Goal: Share content: Share content

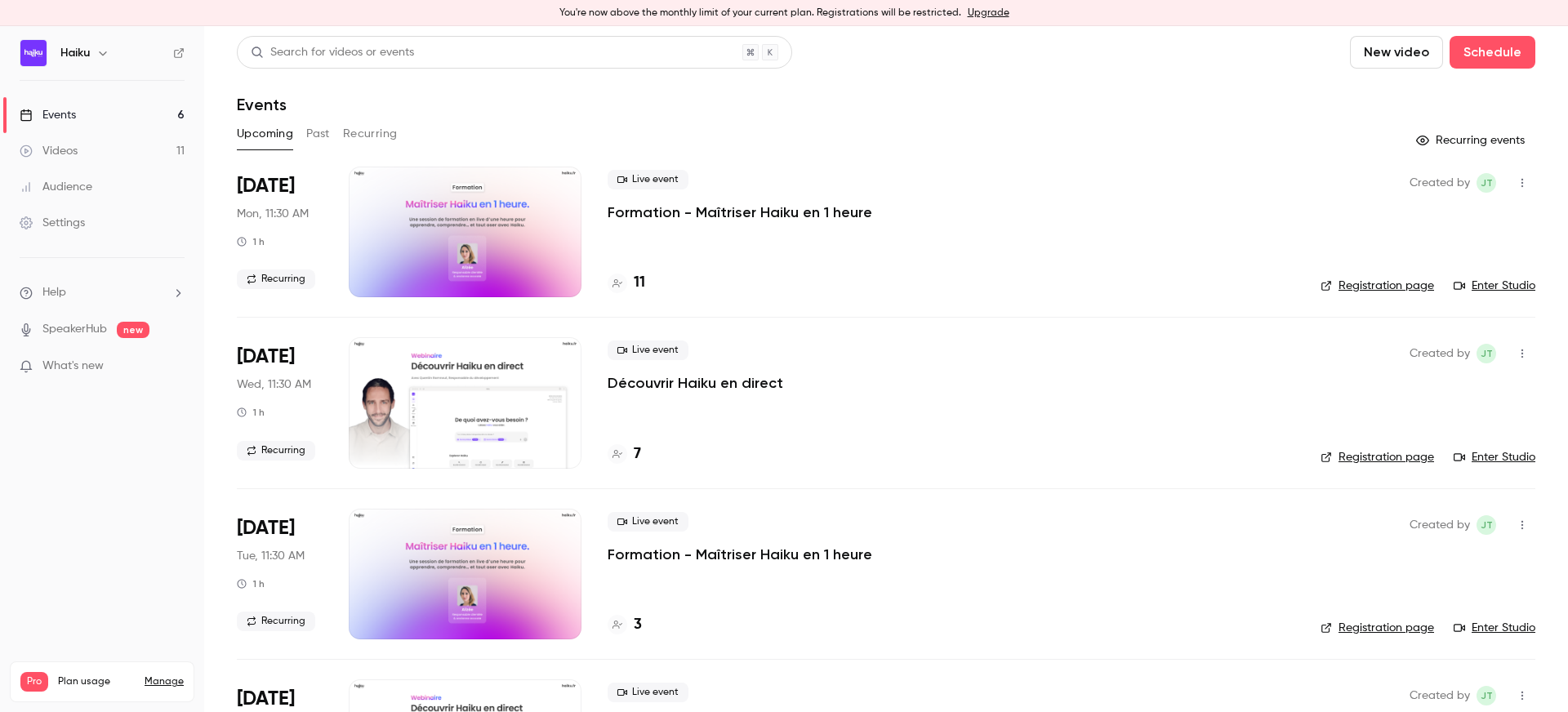
click at [326, 133] on button "Past" at bounding box center [318, 134] width 24 height 26
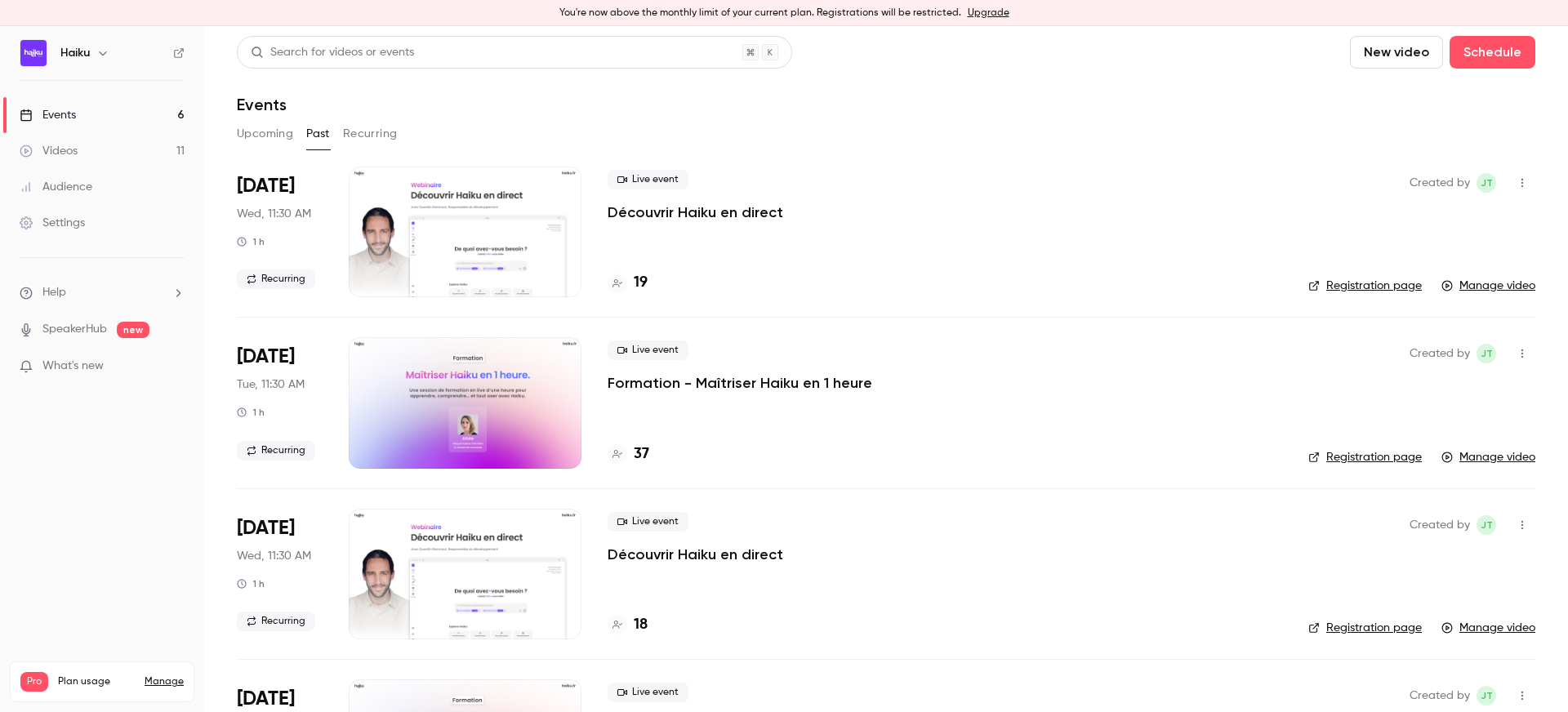
click at [407, 242] on div at bounding box center [465, 231] width 233 height 130
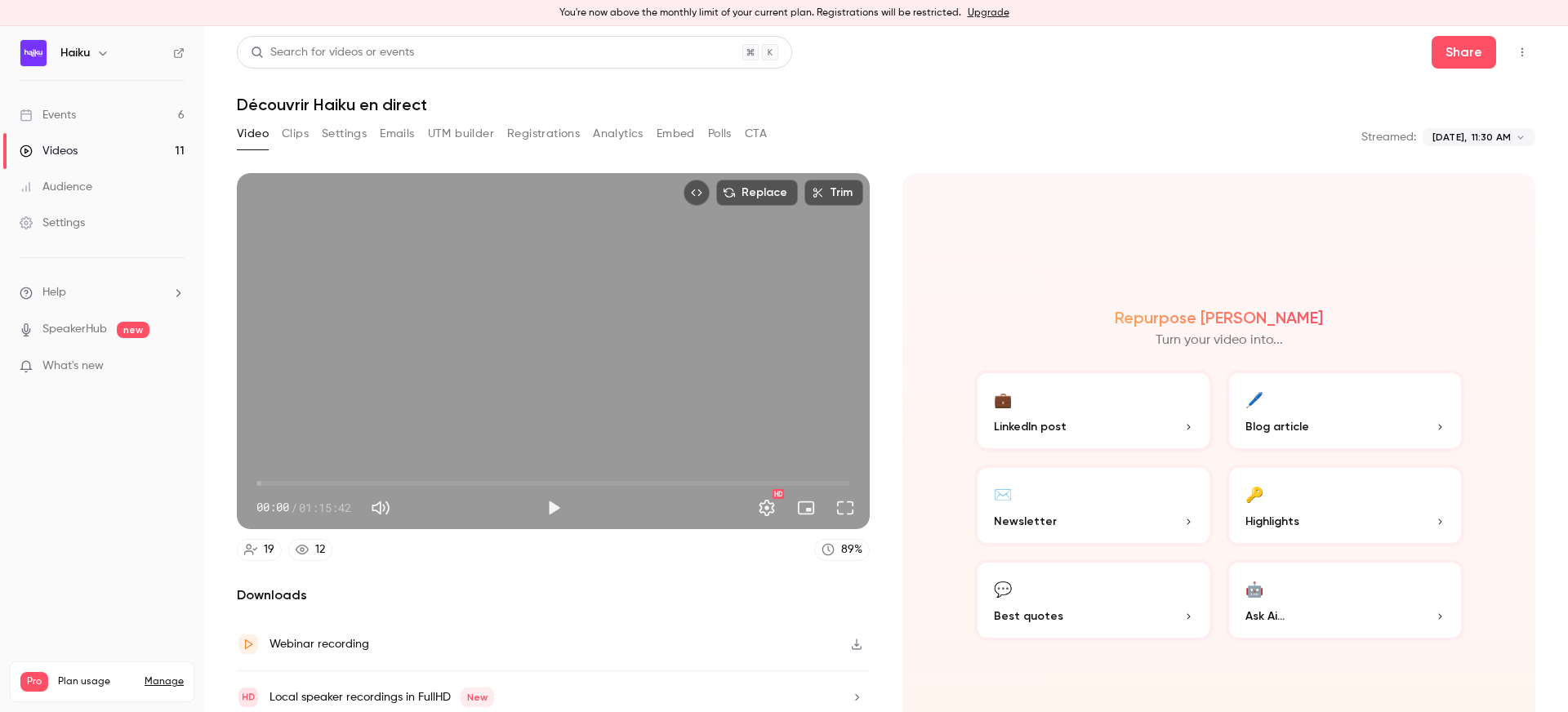
click at [594, 136] on button "Analytics" at bounding box center [618, 134] width 50 height 26
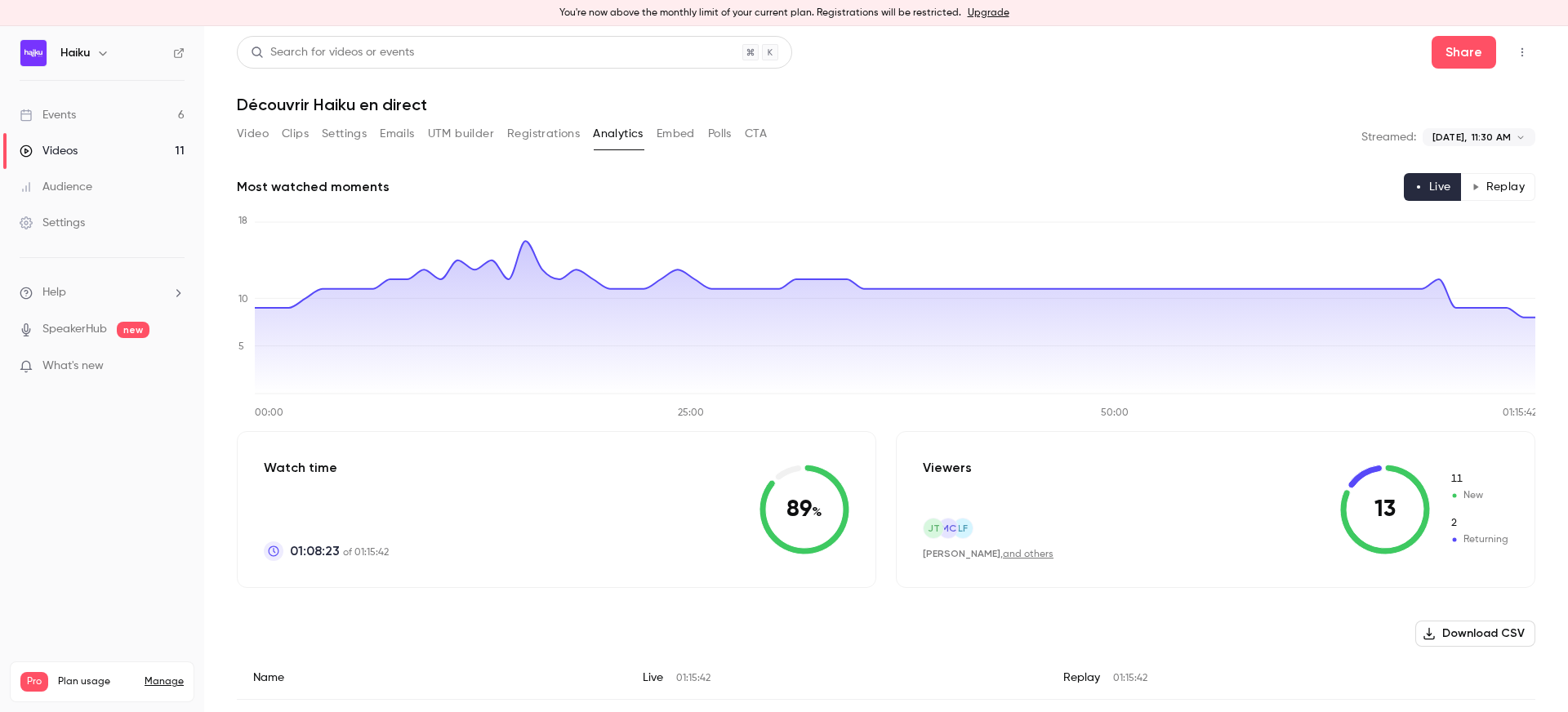
click at [403, 129] on button "Emails" at bounding box center [397, 134] width 34 height 26
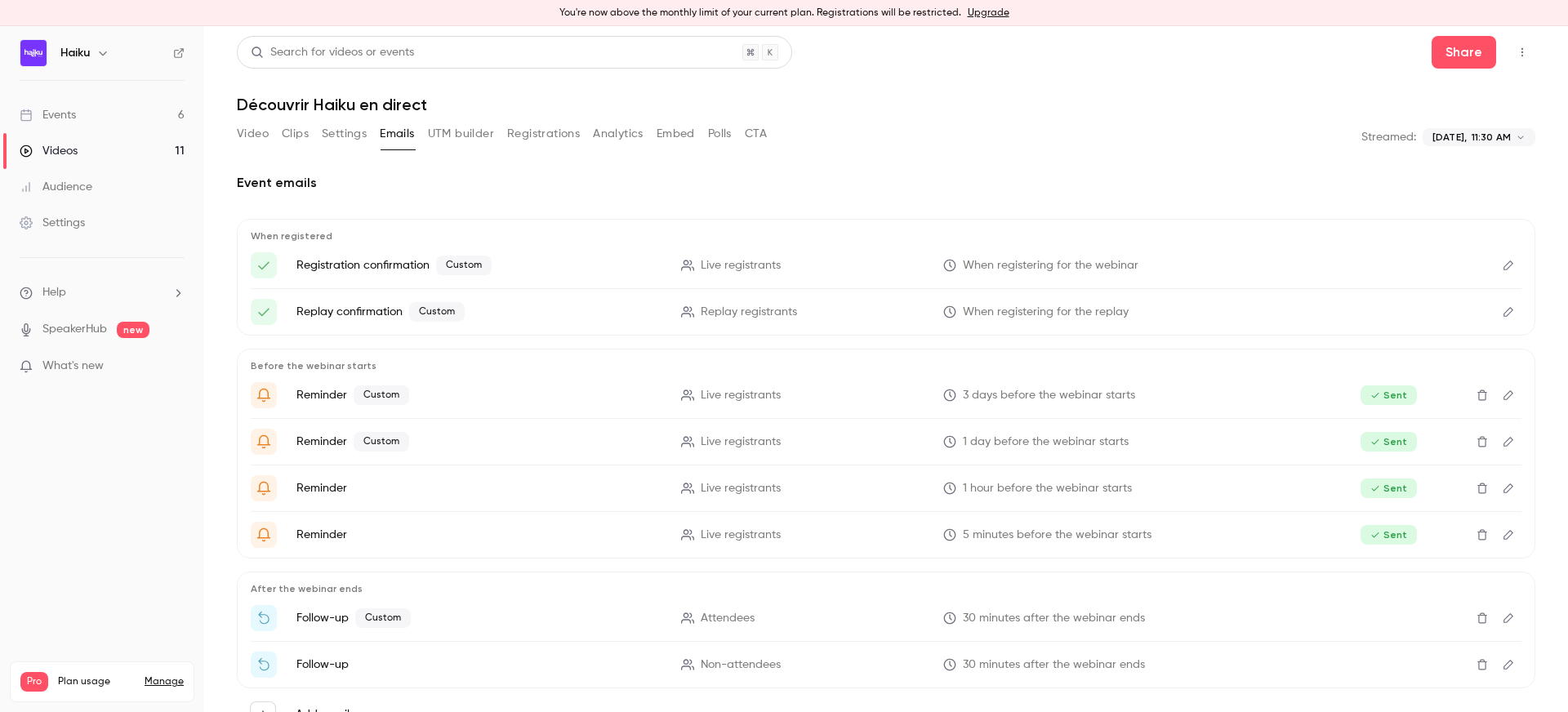
scroll to position [61, 0]
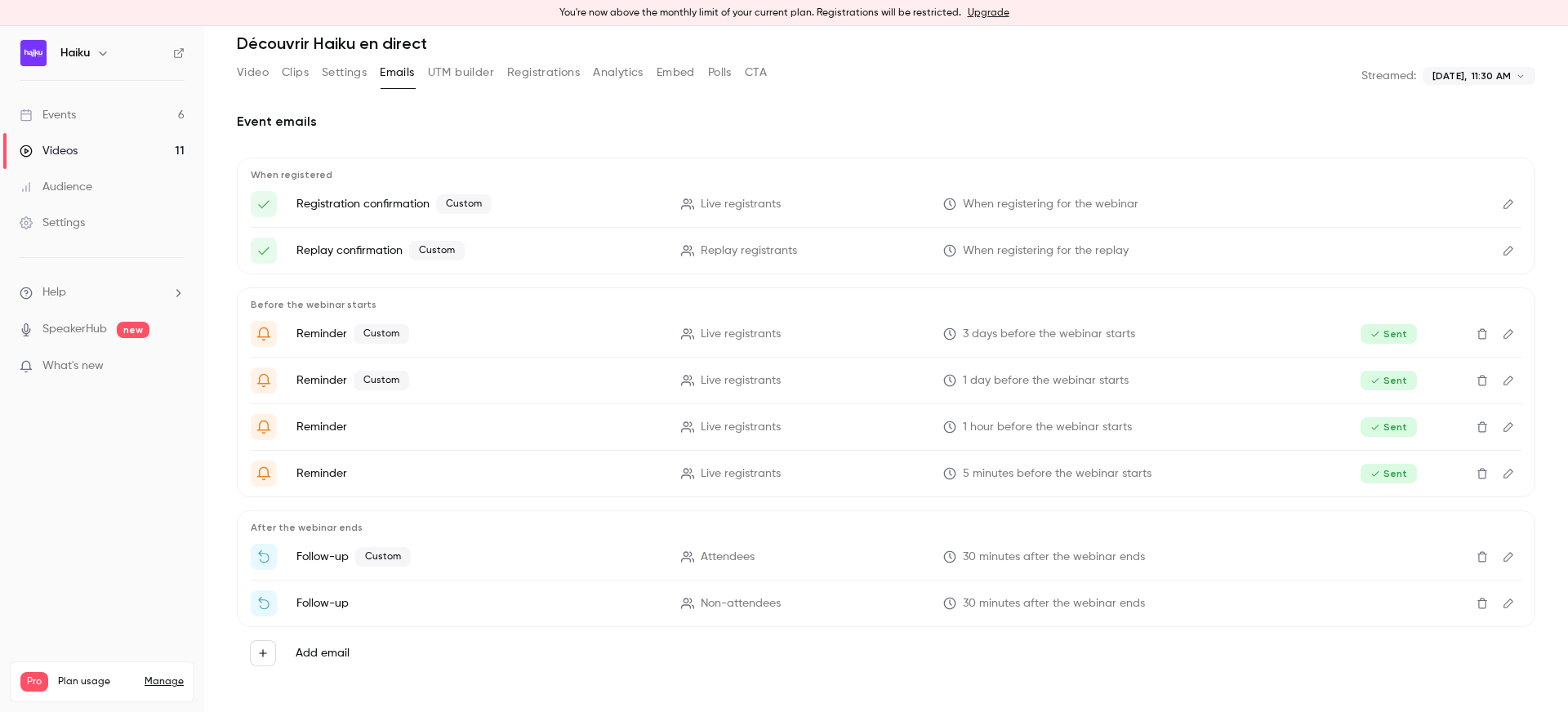
click at [1505, 555] on icon "Edit" at bounding box center [1508, 556] width 13 height 11
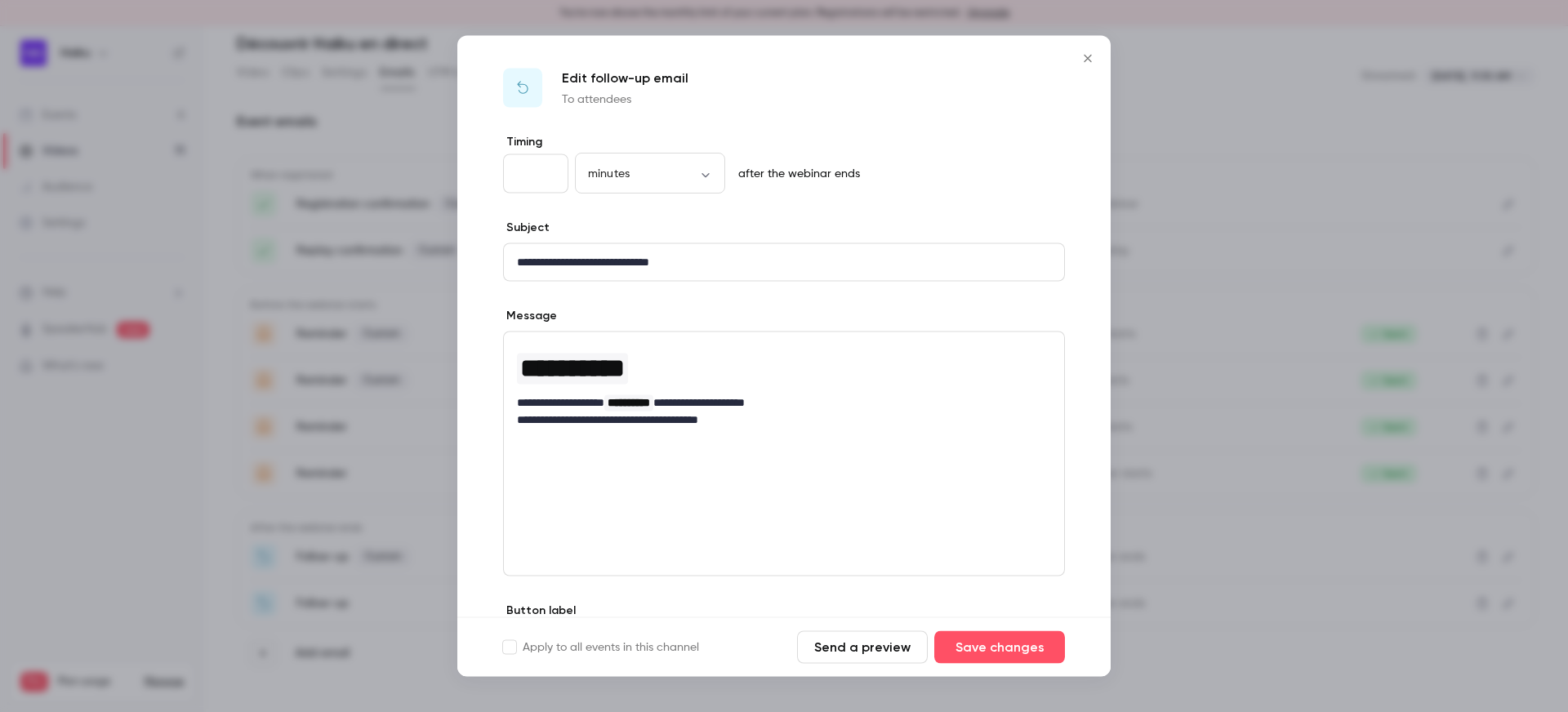
click at [1089, 55] on icon "Close" at bounding box center [1088, 58] width 20 height 13
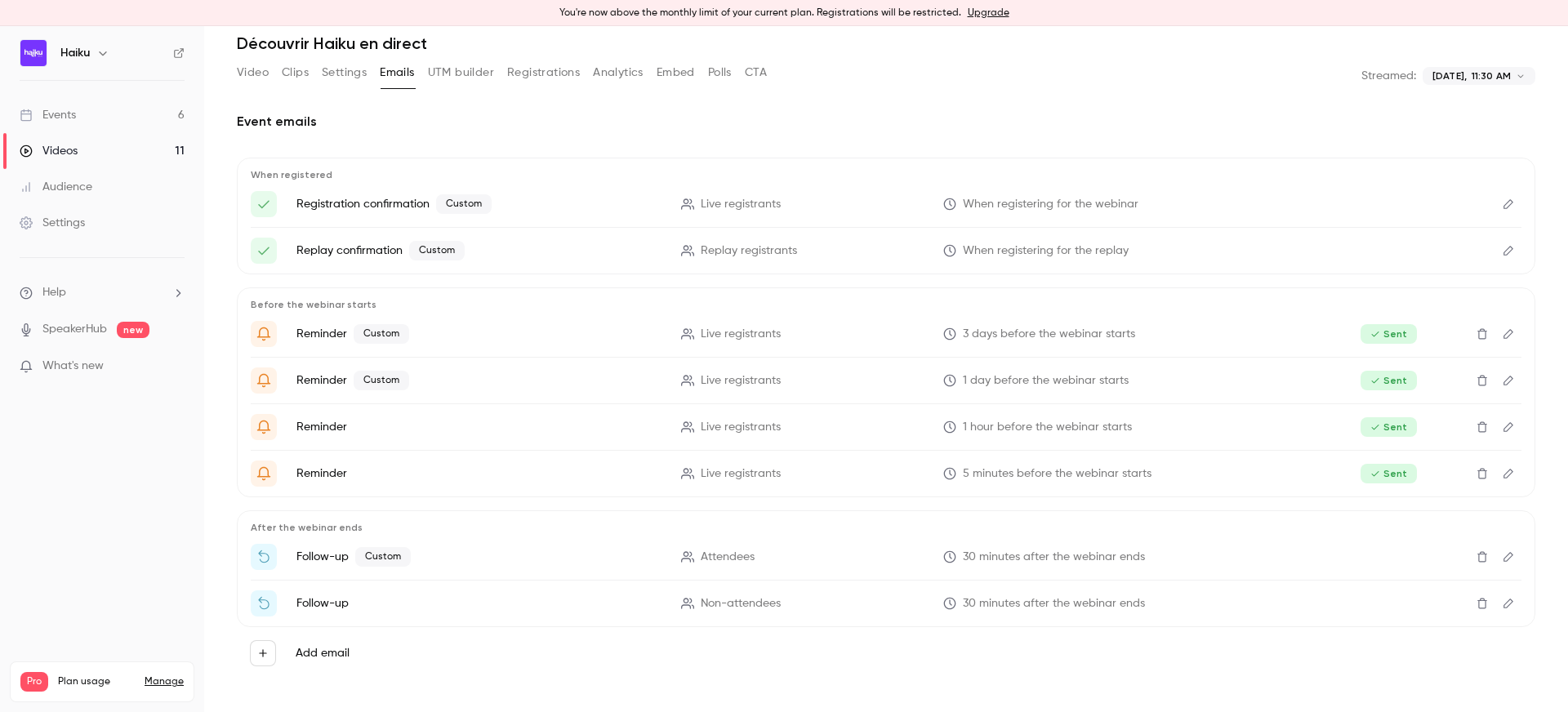
click at [1483, 557] on icon "Delete" at bounding box center [1482, 556] width 13 height 11
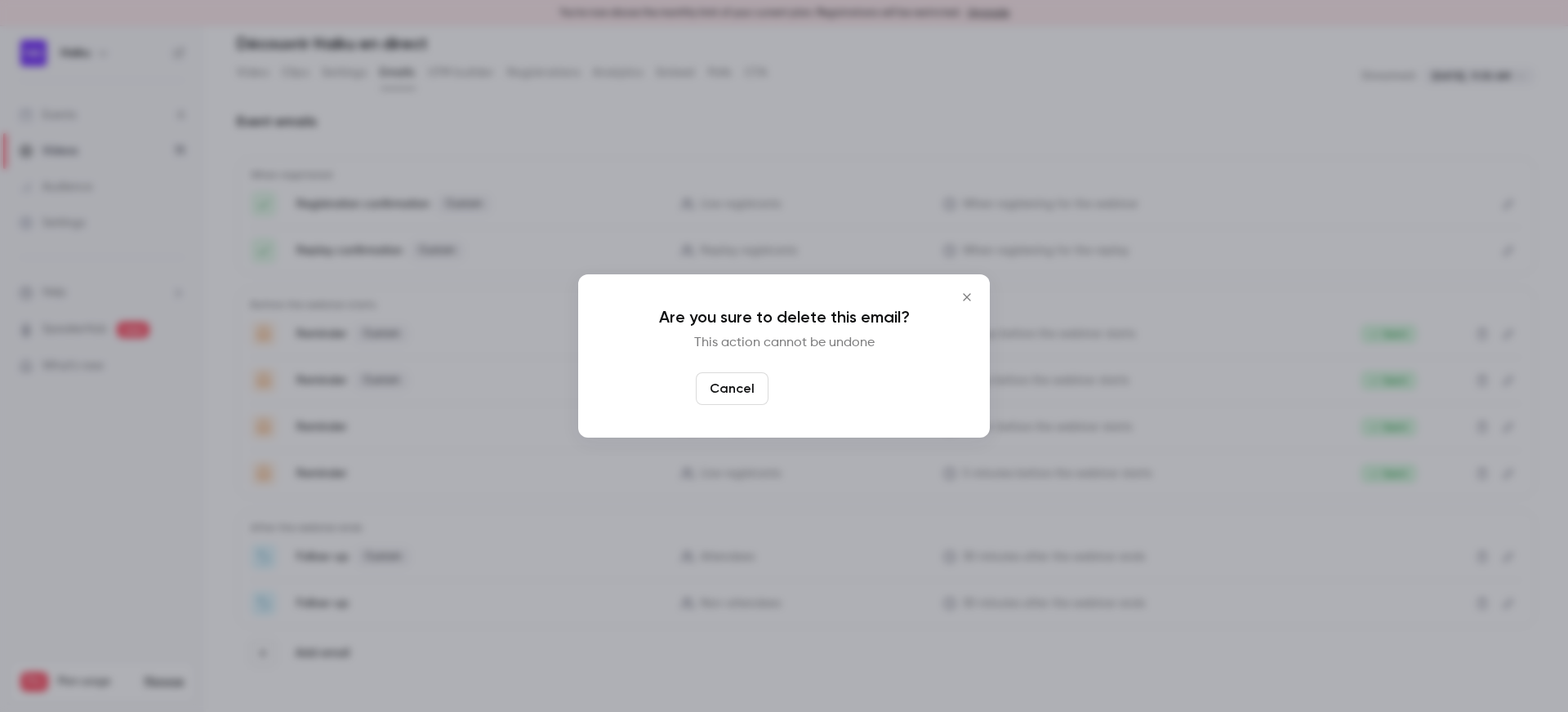
click at [834, 394] on button "Yes, delete" at bounding box center [824, 389] width 98 height 32
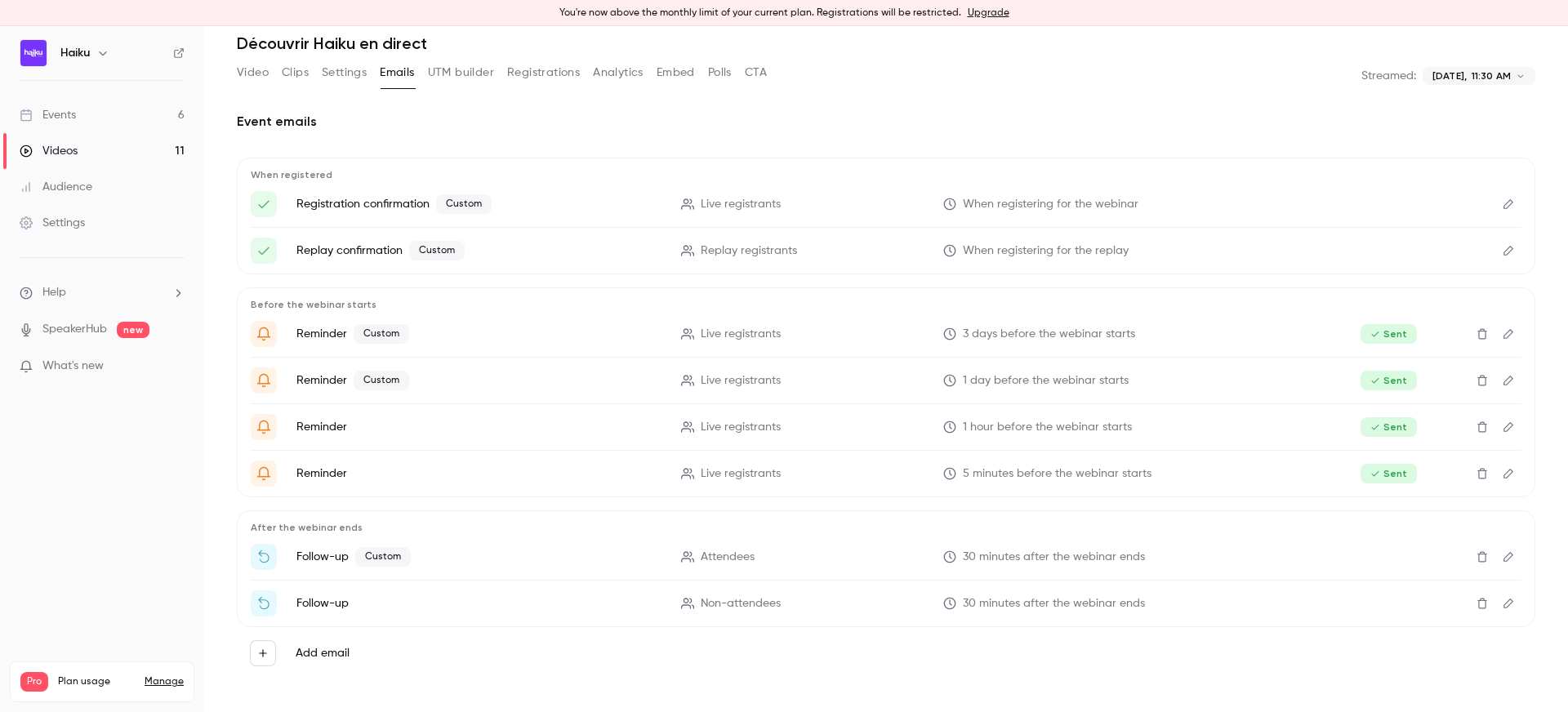
scroll to position [14, 0]
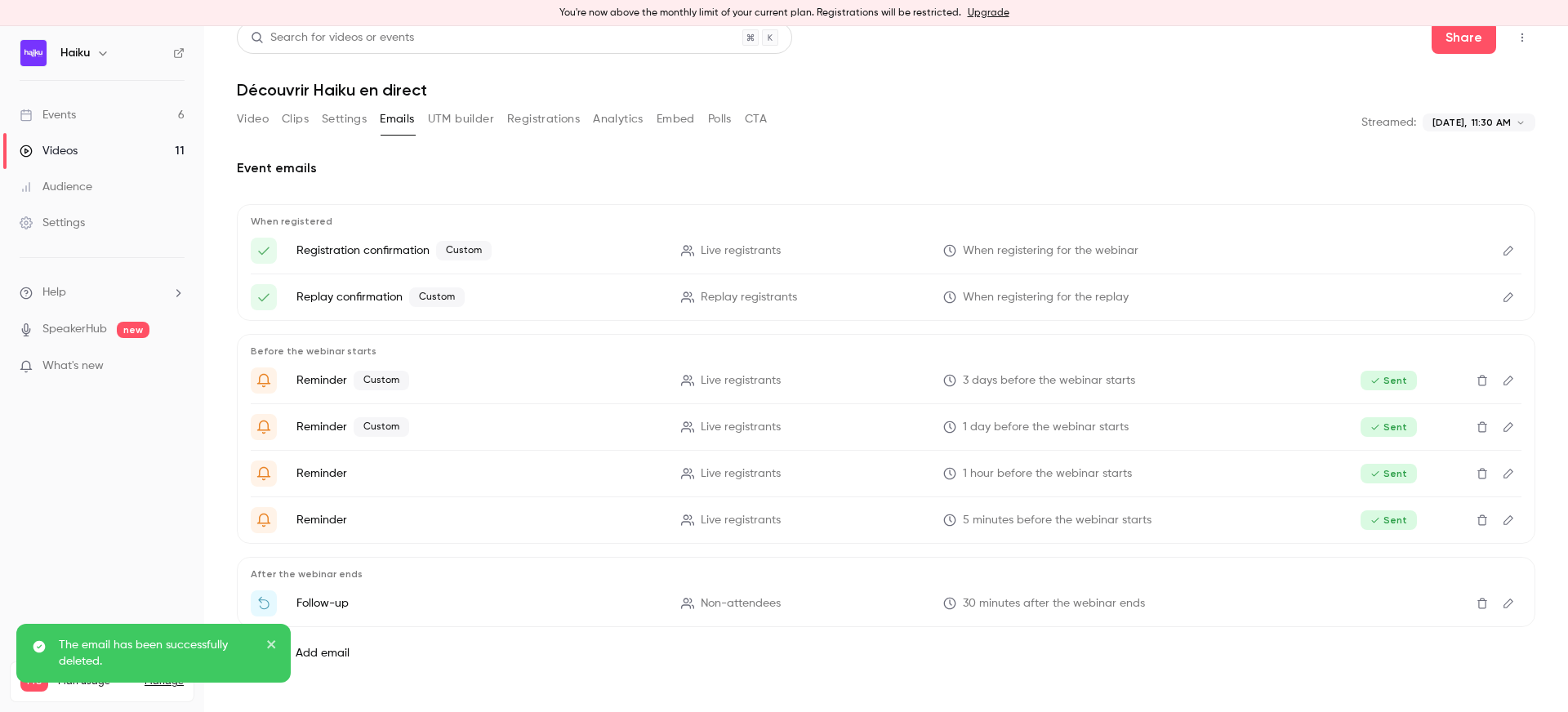
click at [526, 673] on div "Add email" at bounding box center [886, 652] width 1298 height 52
click at [270, 645] on icon "close" at bounding box center [271, 645] width 9 height 9
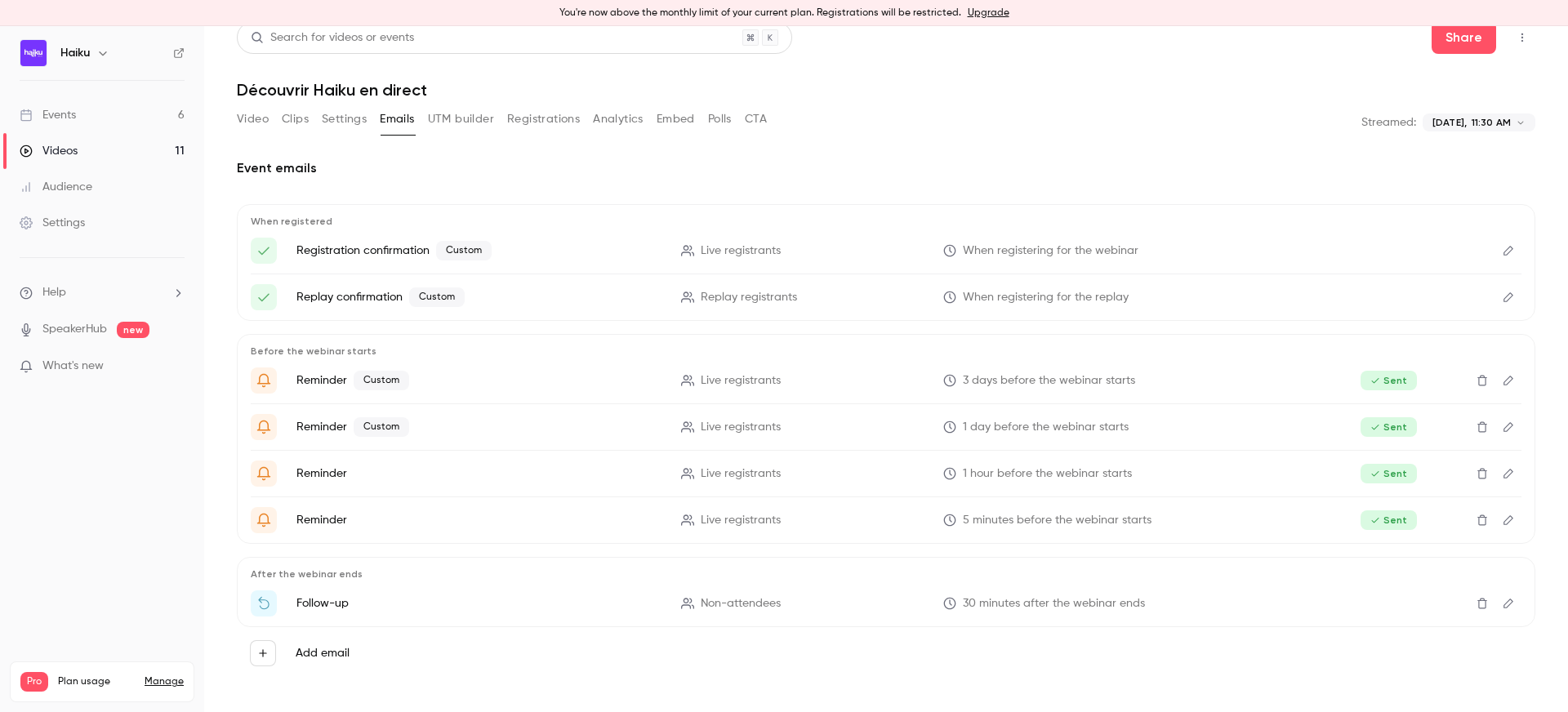
click at [547, 123] on button "Registrations" at bounding box center [543, 119] width 73 height 26
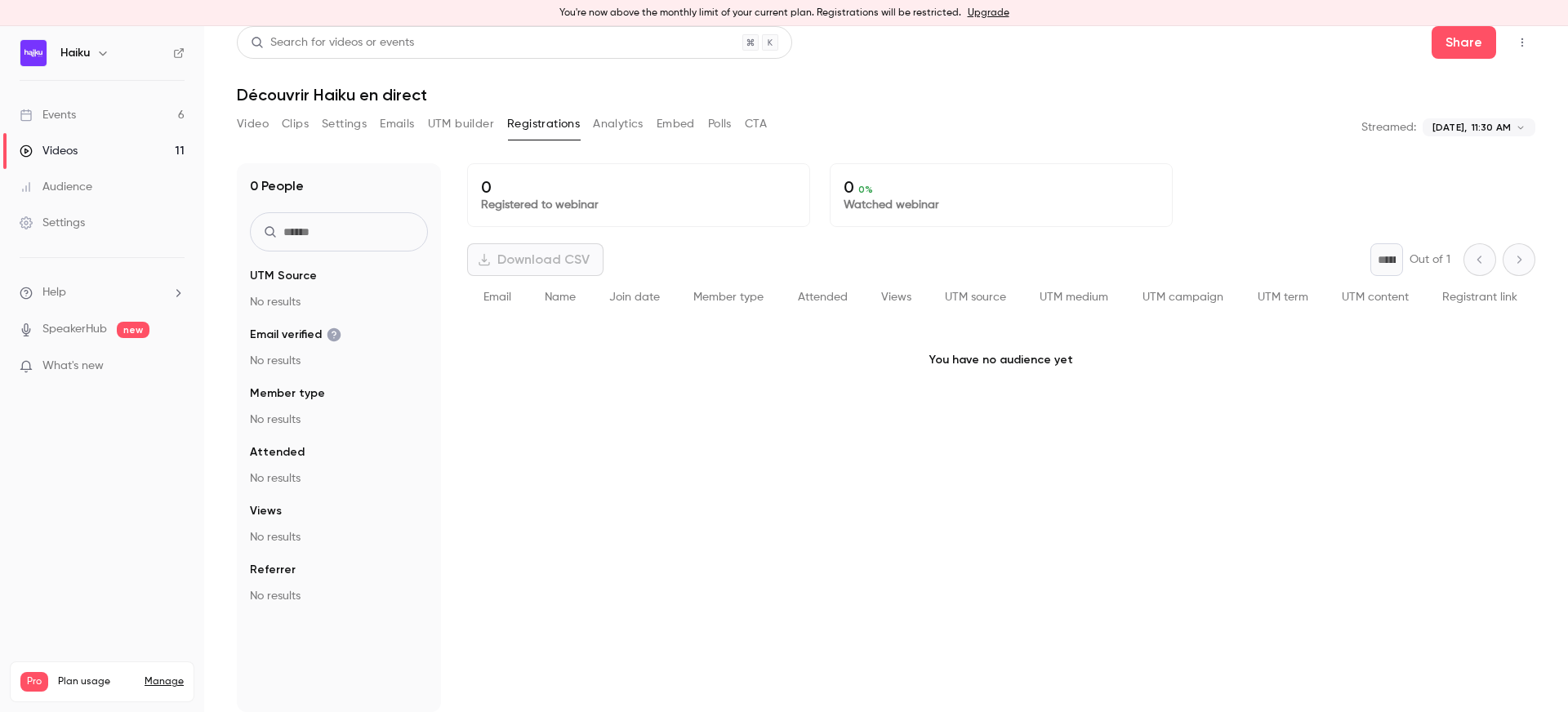
scroll to position [9, 0]
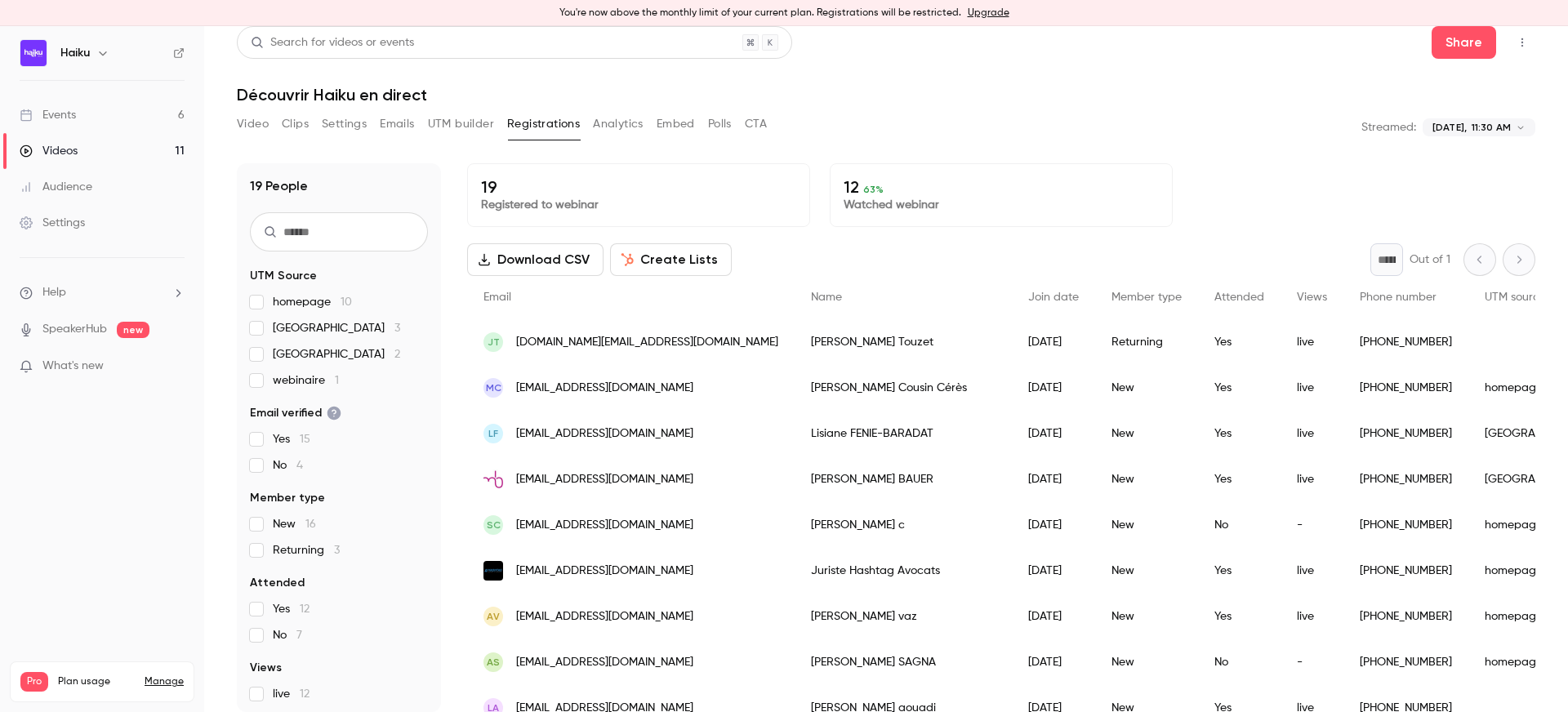
click at [650, 113] on div "Video Clips Settings Emails UTM builder Registrations Analytics Embed Polls CTA" at bounding box center [502, 124] width 530 height 26
click at [621, 115] on button "Analytics" at bounding box center [618, 124] width 50 height 26
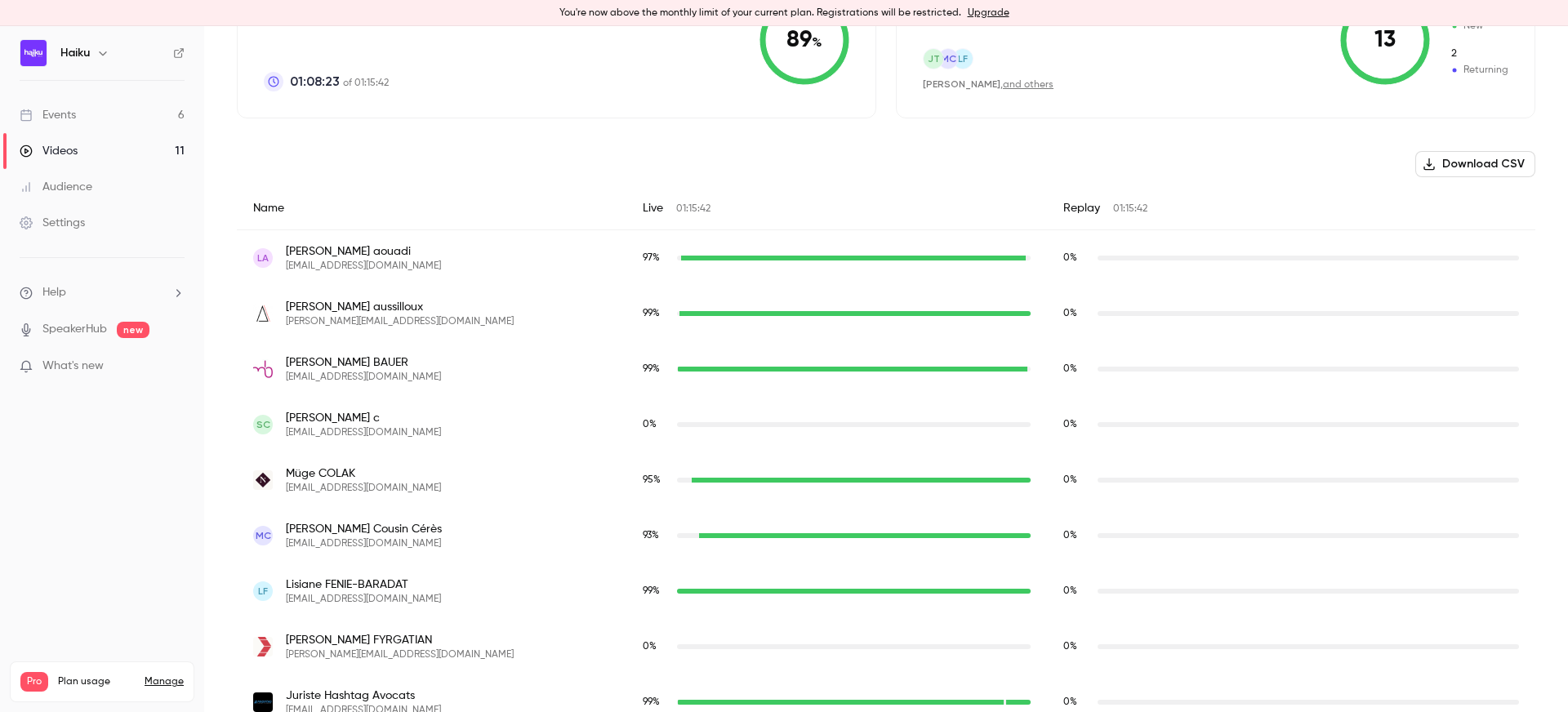
scroll to position [475, 0]
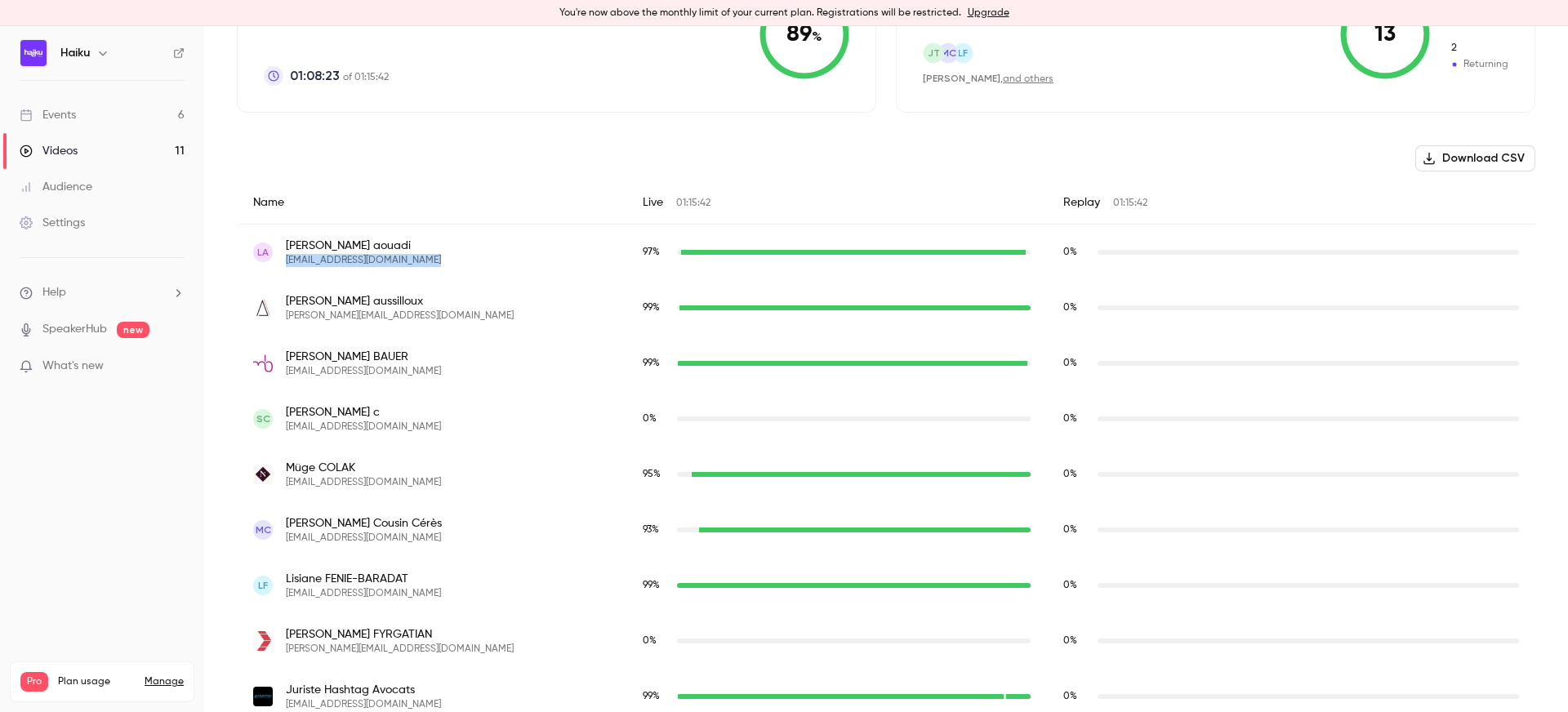
drag, startPoint x: 440, startPoint y: 263, endPoint x: 286, endPoint y: 262, distance: 154.0
click at [286, 262] on div "la linda aouadi lindaaouadi.avocat@gmail.com" at bounding box center [432, 252] width 357 height 29
copy span "lindaaouadi.avocat@gmail.com"
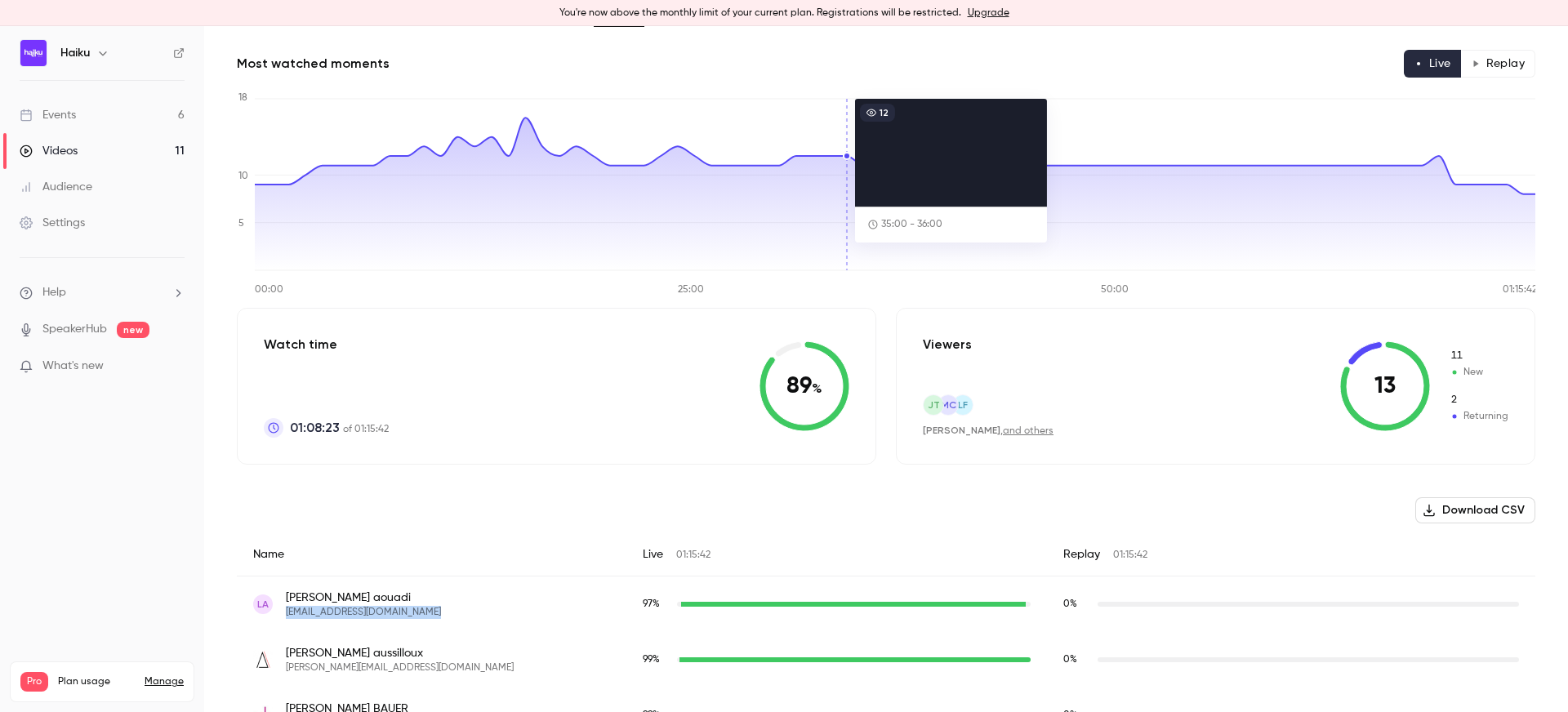
scroll to position [0, 0]
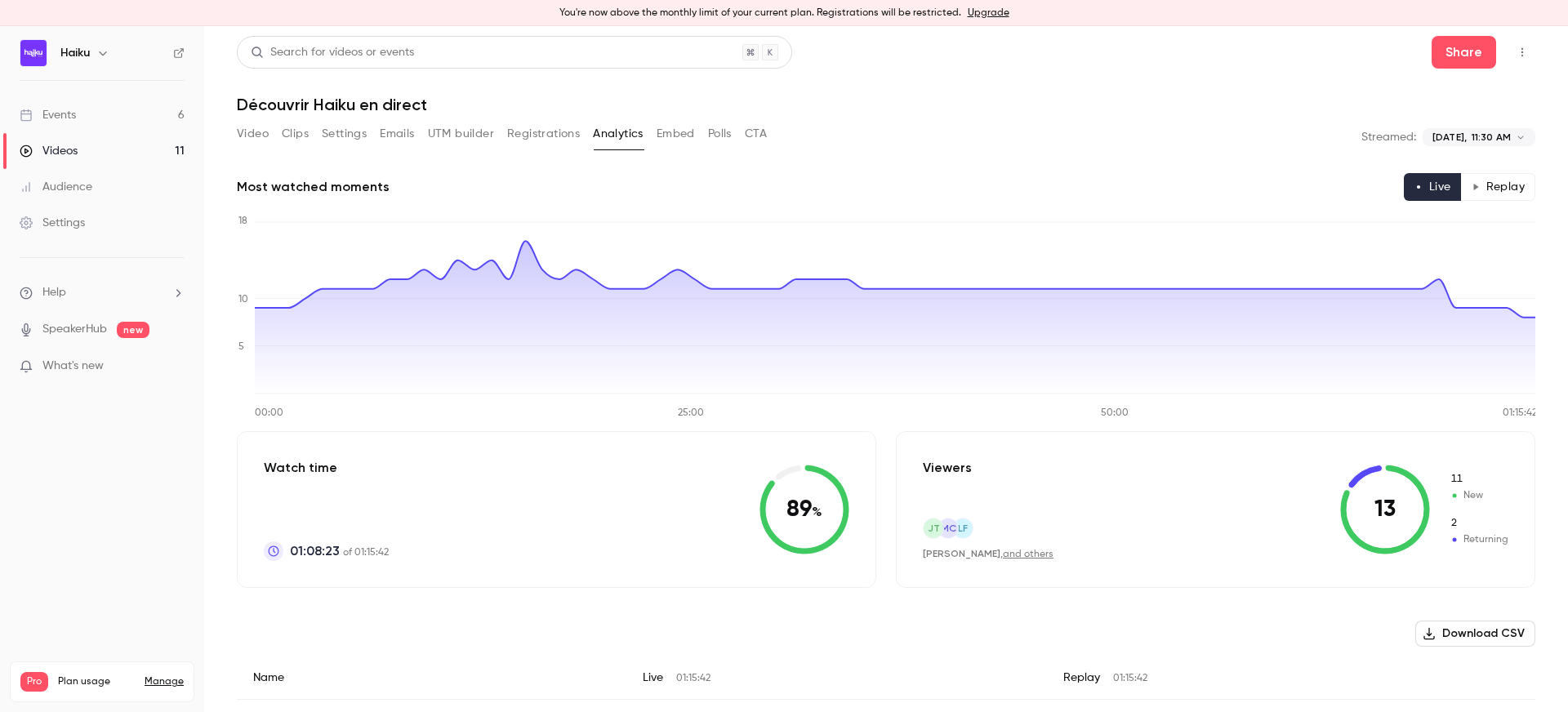
click at [404, 136] on button "Emails" at bounding box center [397, 134] width 34 height 26
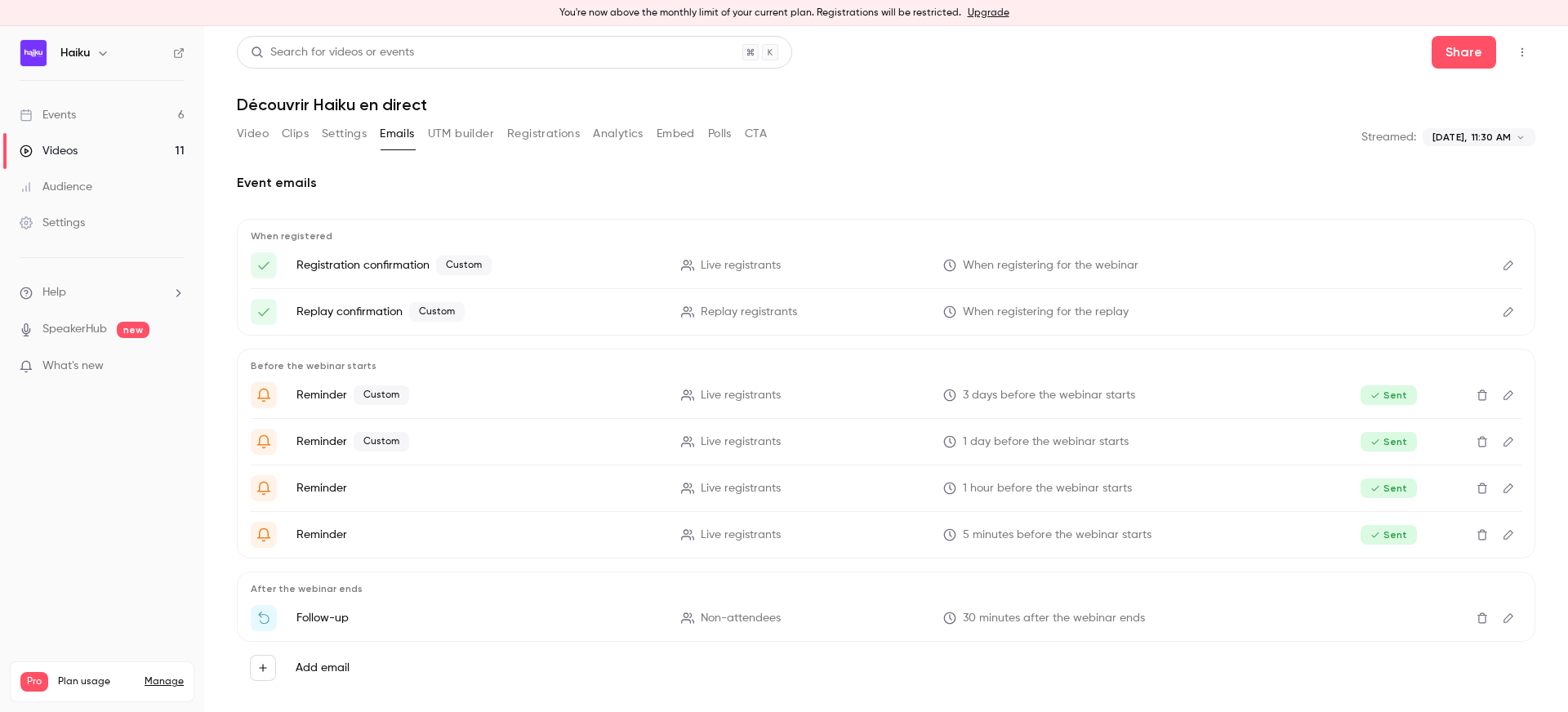
scroll to position [14, 0]
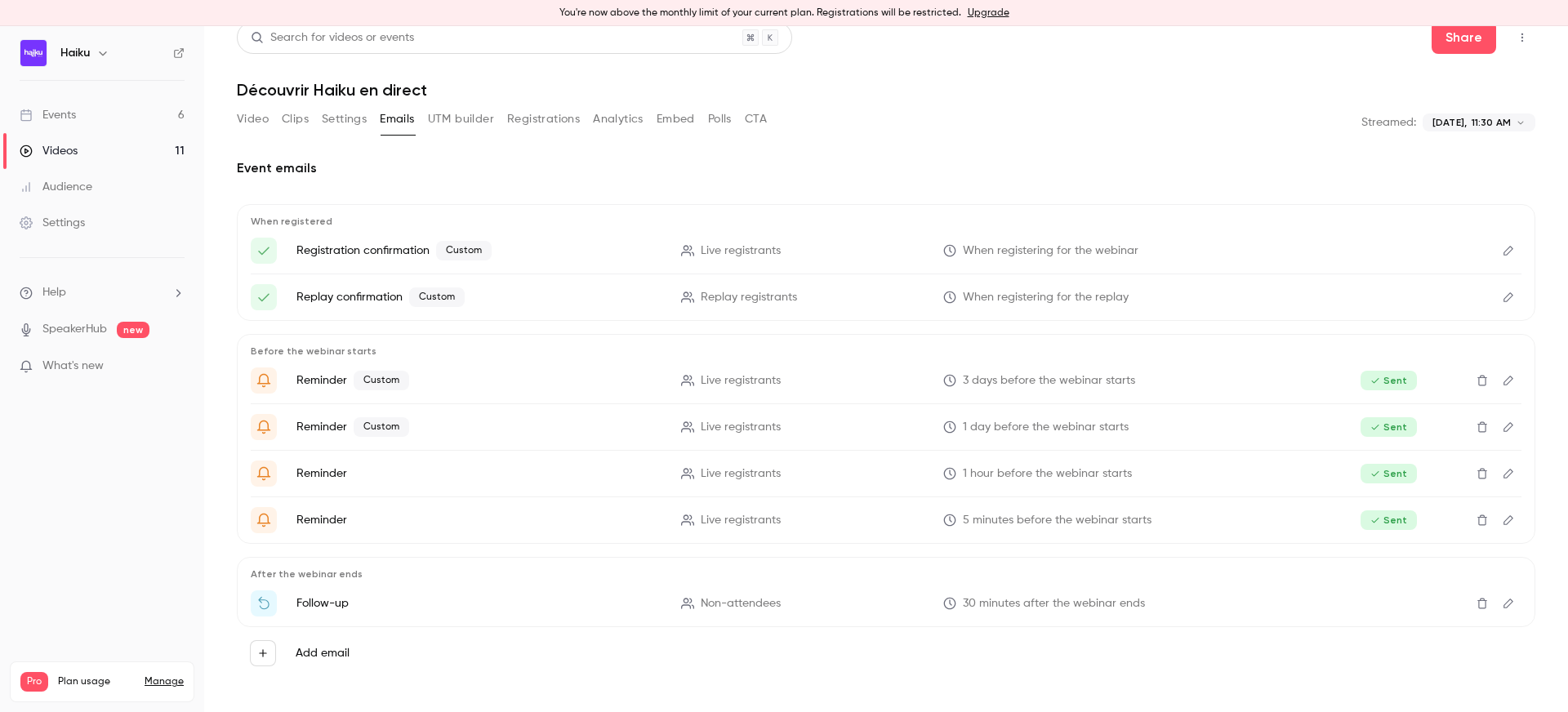
click at [1513, 611] on button "Edit" at bounding box center [1508, 603] width 26 height 26
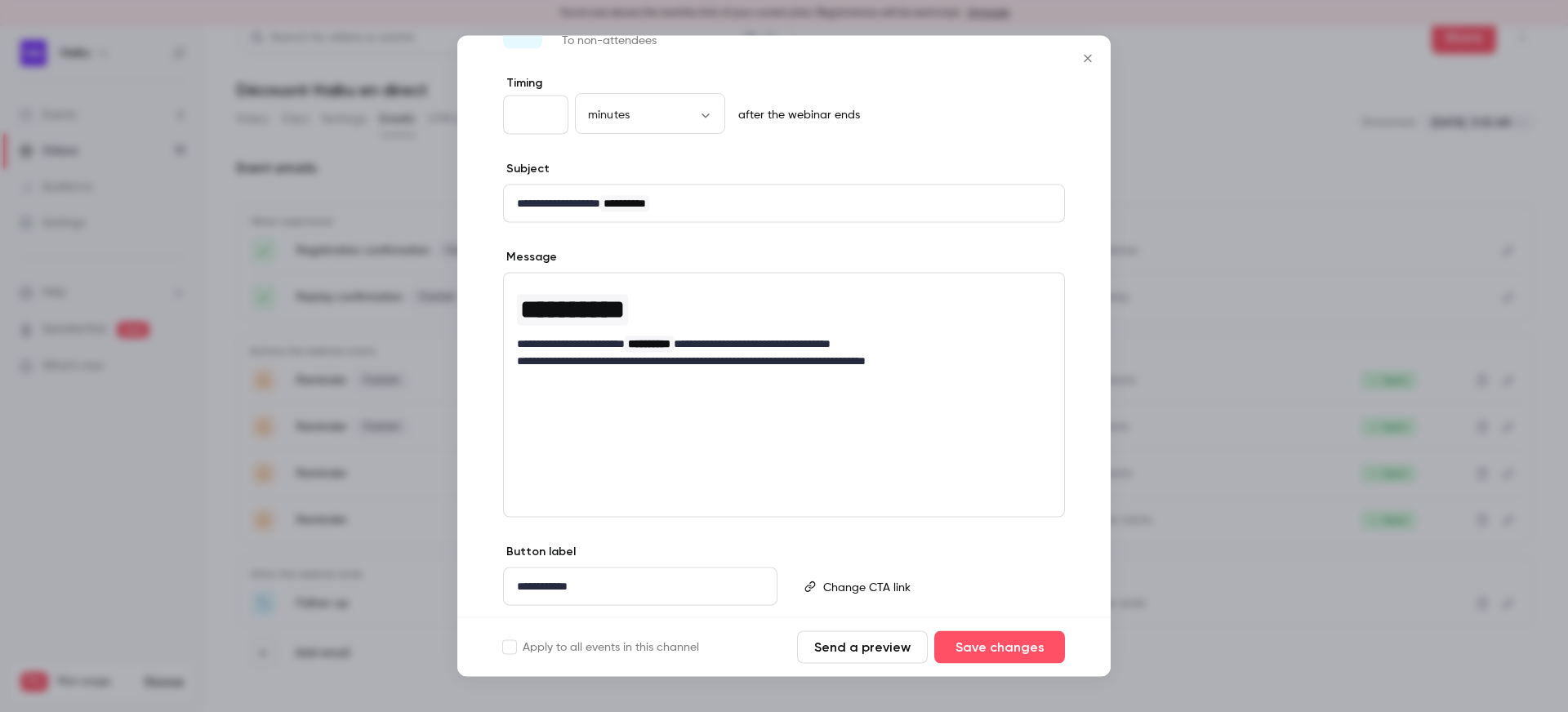
scroll to position [106, 0]
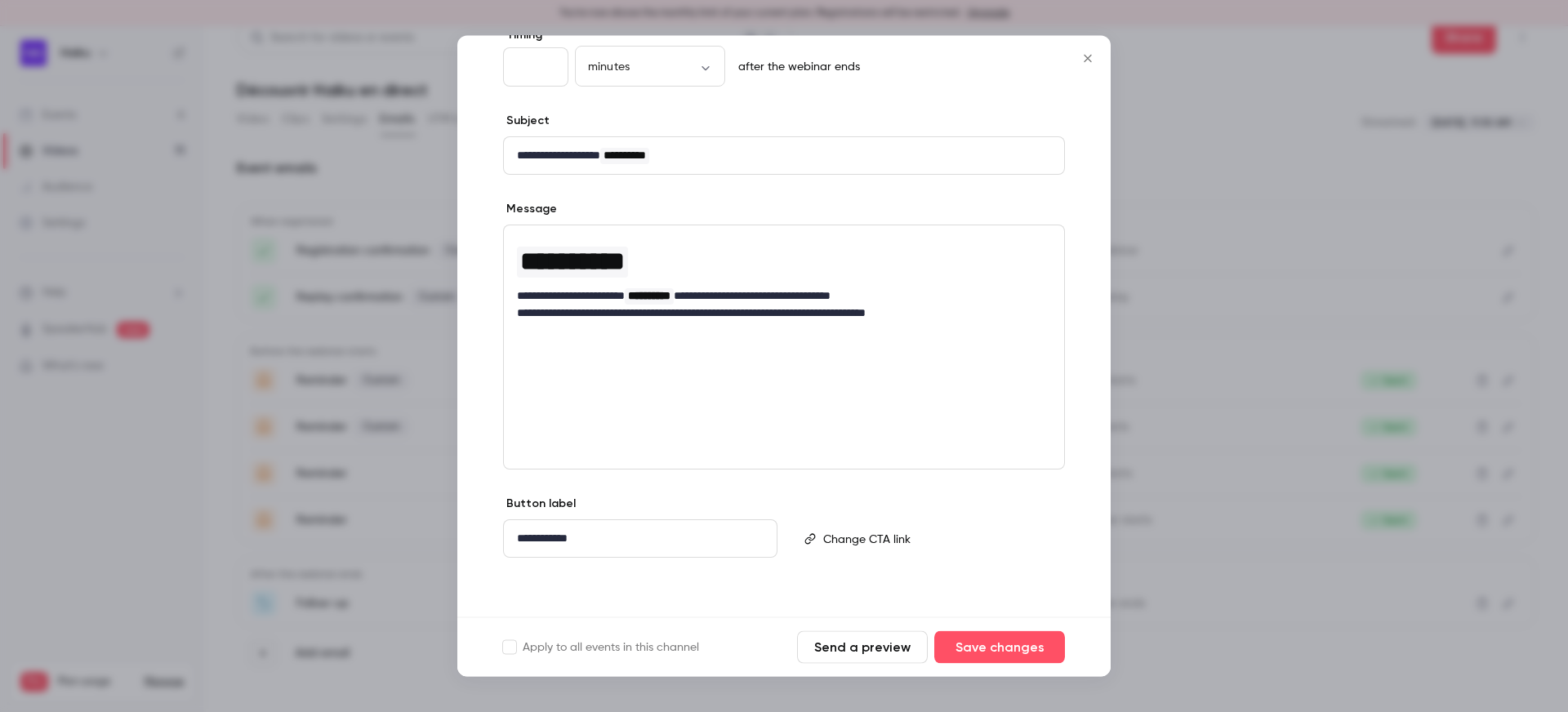
click at [767, 363] on div "**********" at bounding box center [784, 347] width 562 height 245
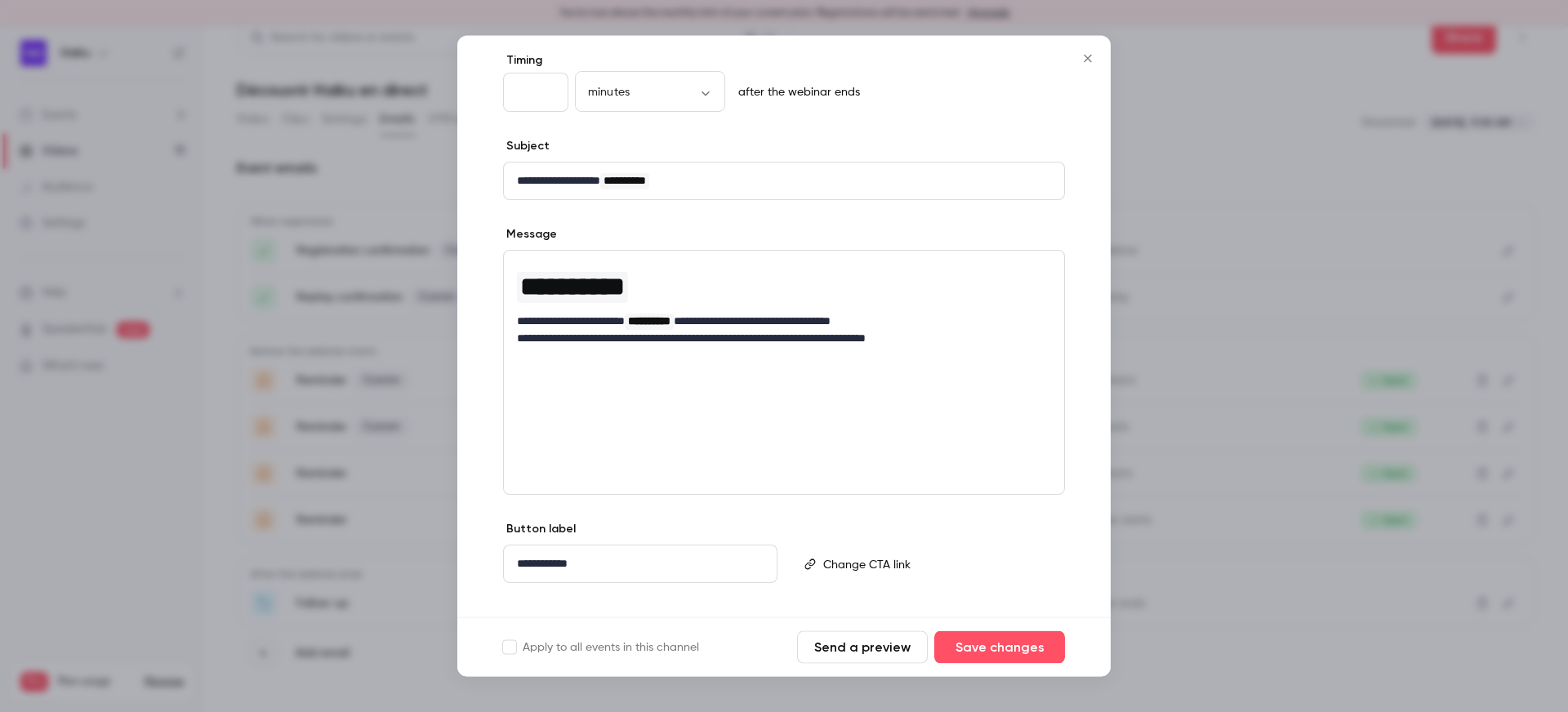
scroll to position [0, 0]
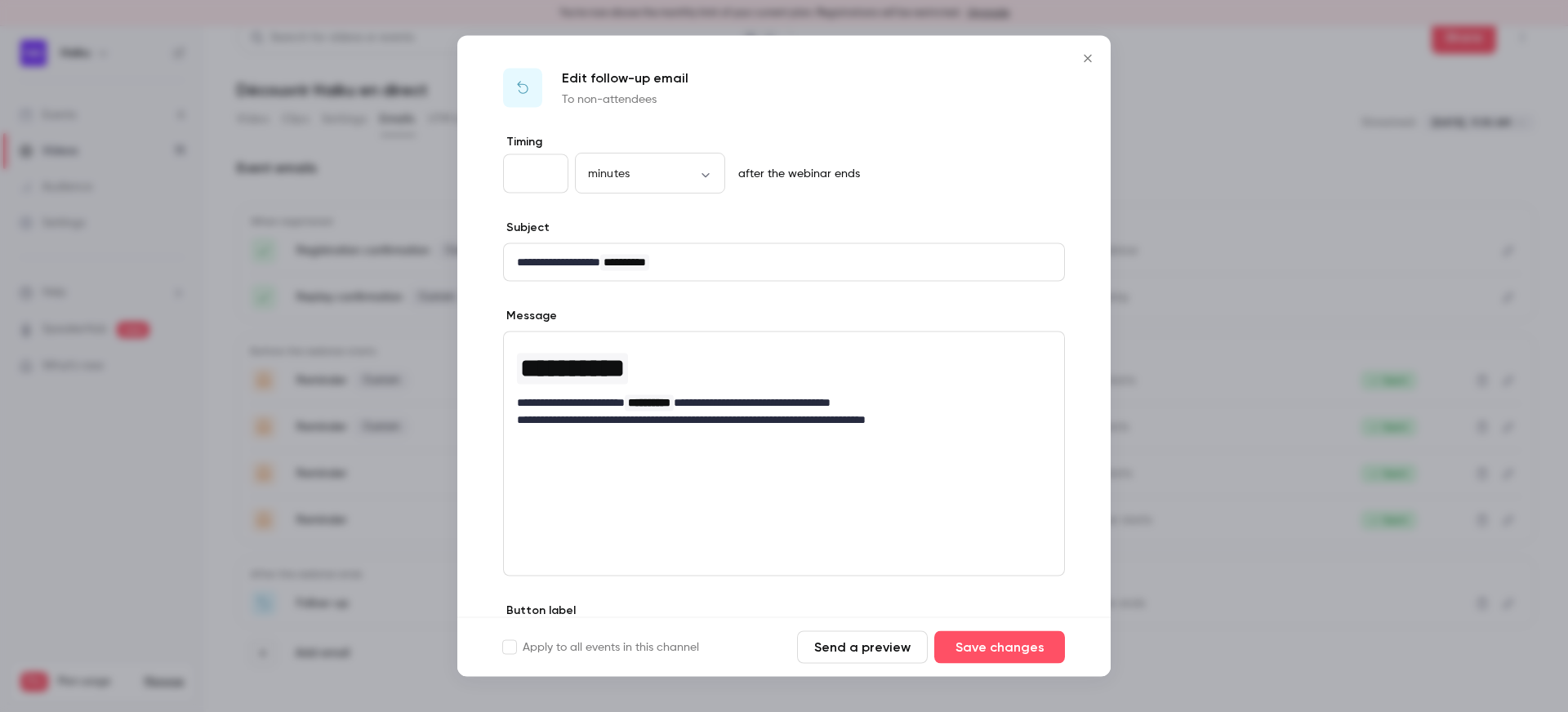
click at [1073, 58] on button "Close" at bounding box center [1088, 59] width 32 height 32
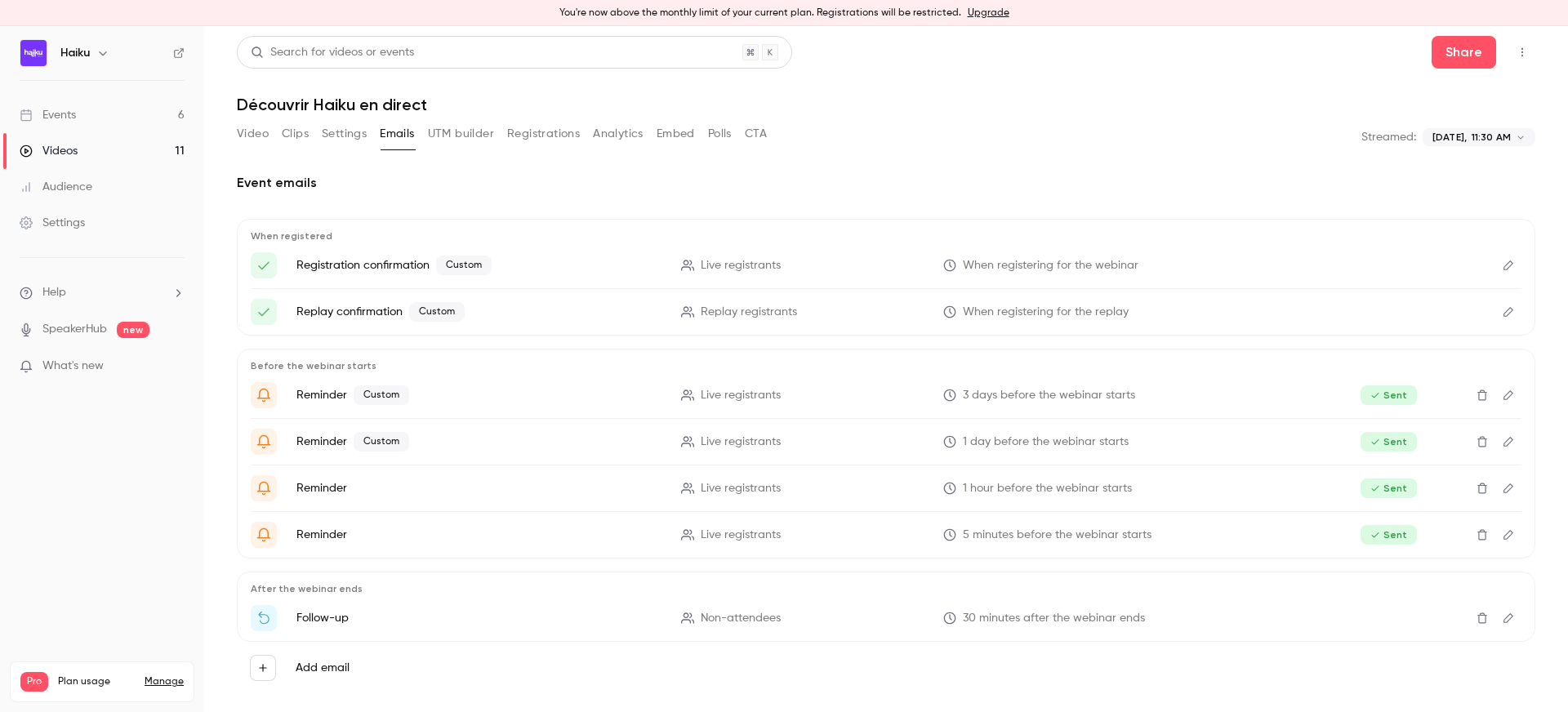
click at [108, 113] on link "Events 6" at bounding box center [102, 115] width 204 height 36
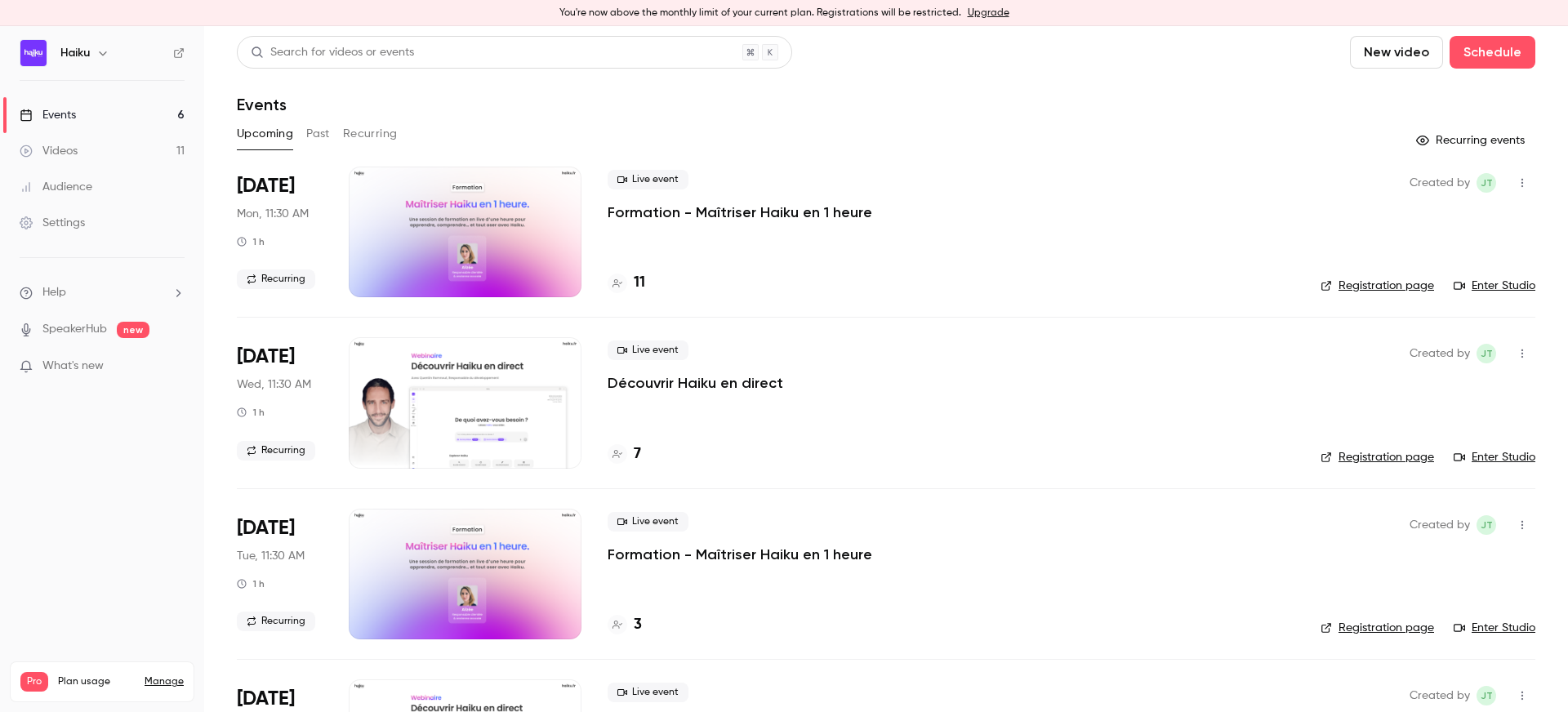
click at [375, 127] on button "Recurring" at bounding box center [370, 134] width 55 height 26
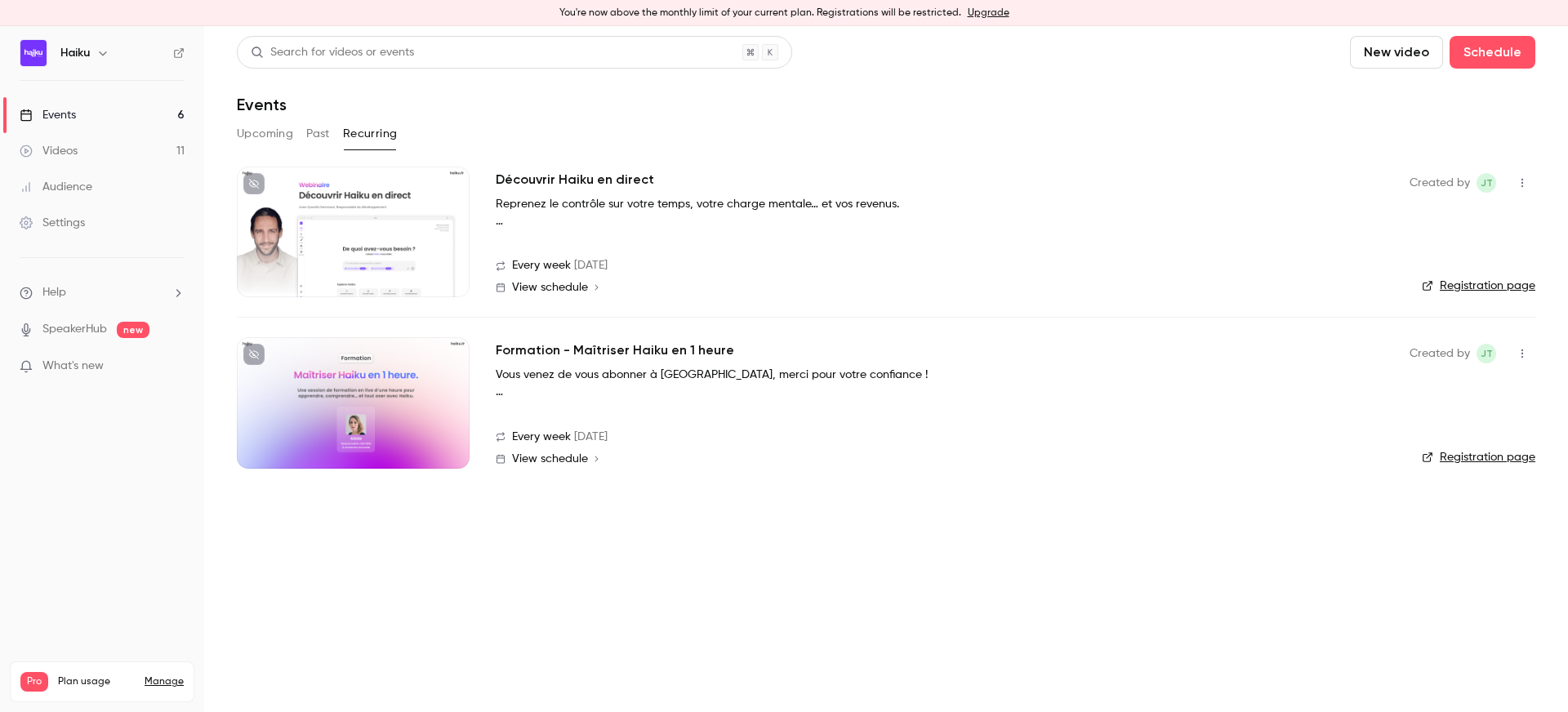
click at [374, 404] on div at bounding box center [353, 402] width 233 height 130
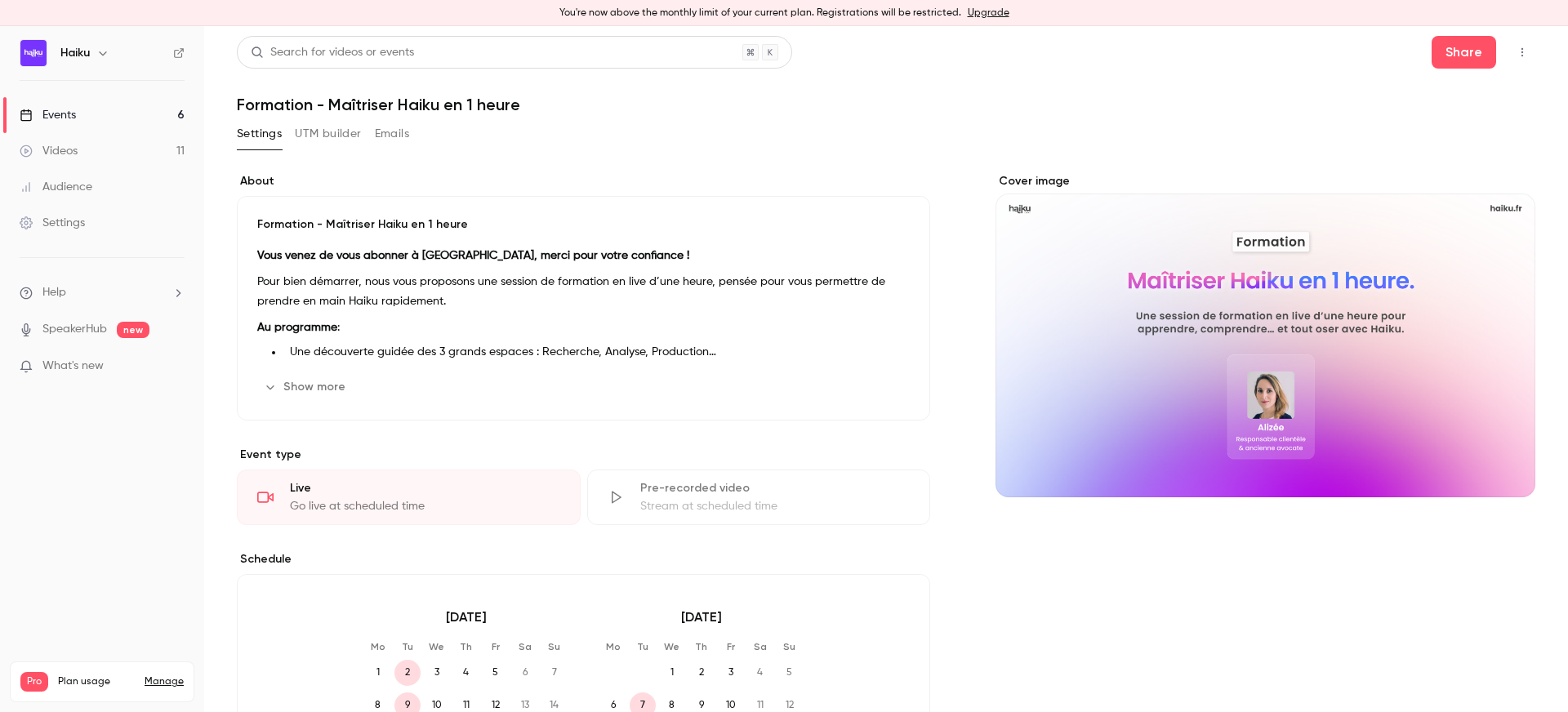
click at [392, 133] on button "Emails" at bounding box center [392, 134] width 34 height 26
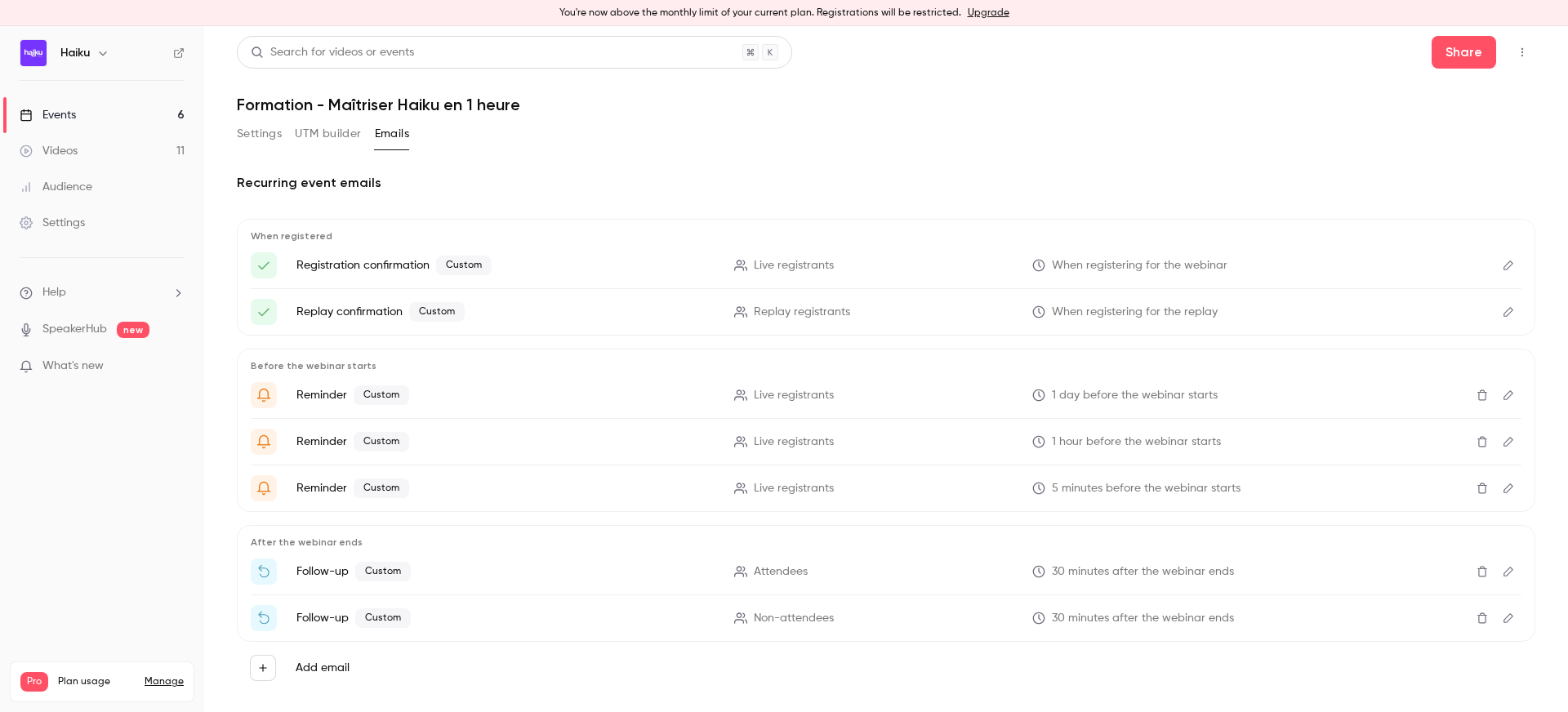
scroll to position [25, 0]
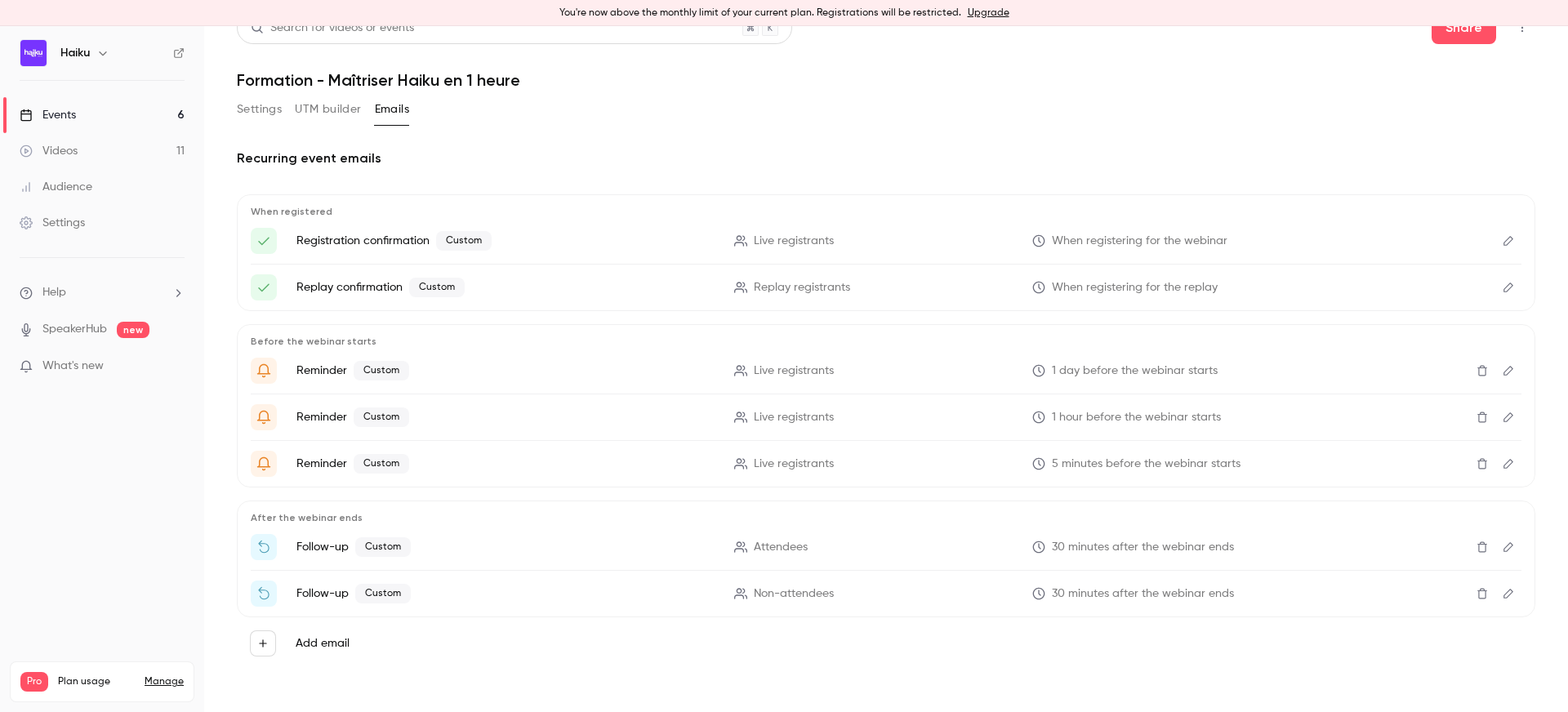
click at [1503, 557] on button "Edit" at bounding box center [1508, 547] width 26 height 26
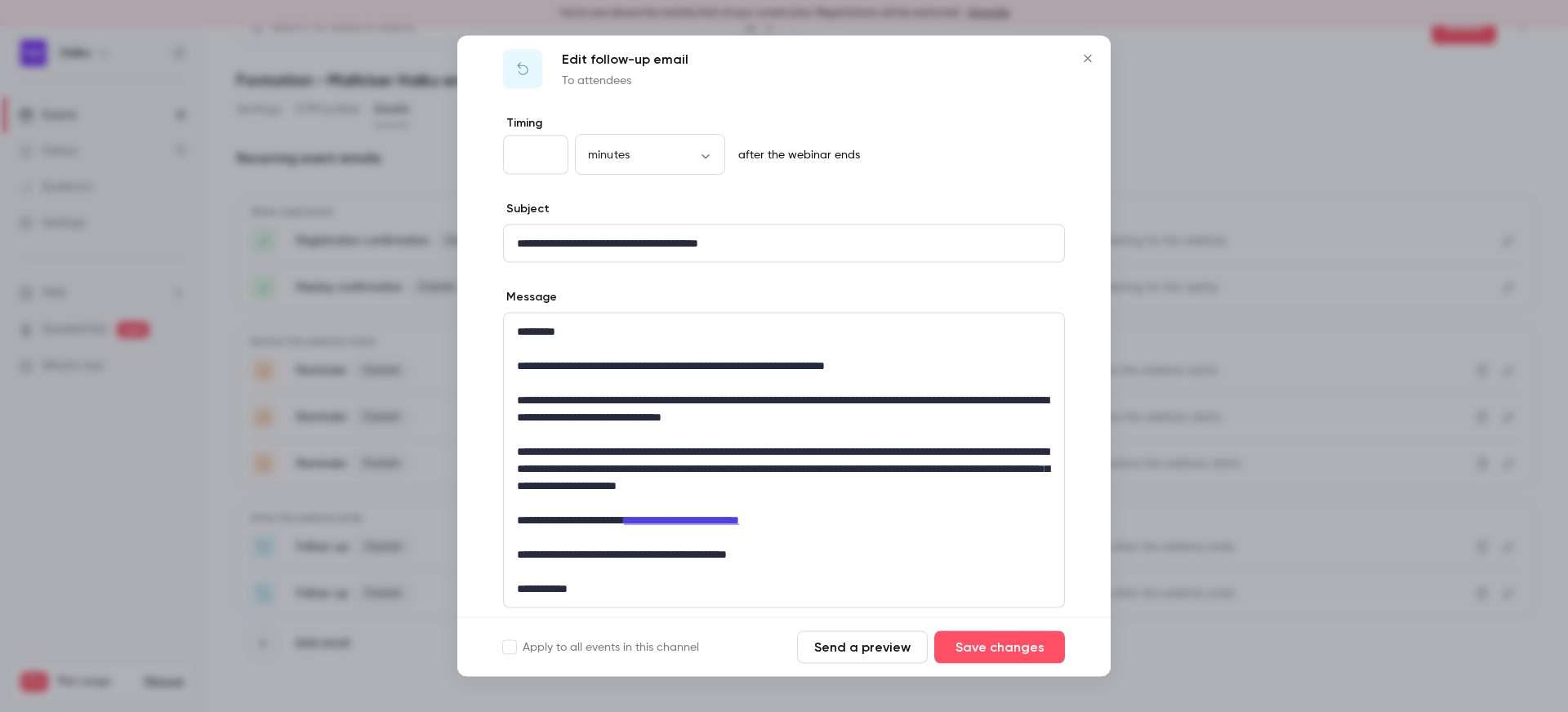
scroll to position [0, 0]
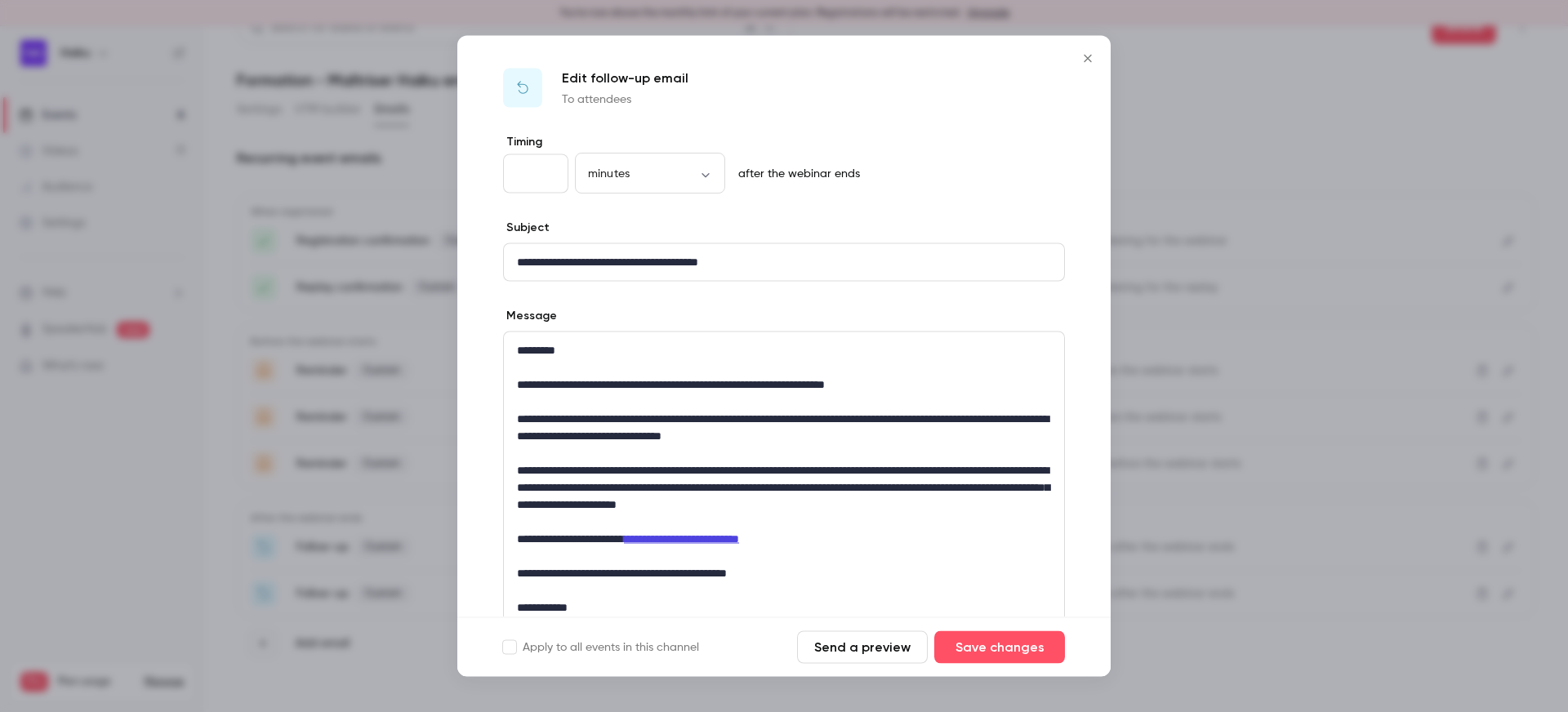
click at [1087, 61] on icon "Close" at bounding box center [1088, 58] width 20 height 13
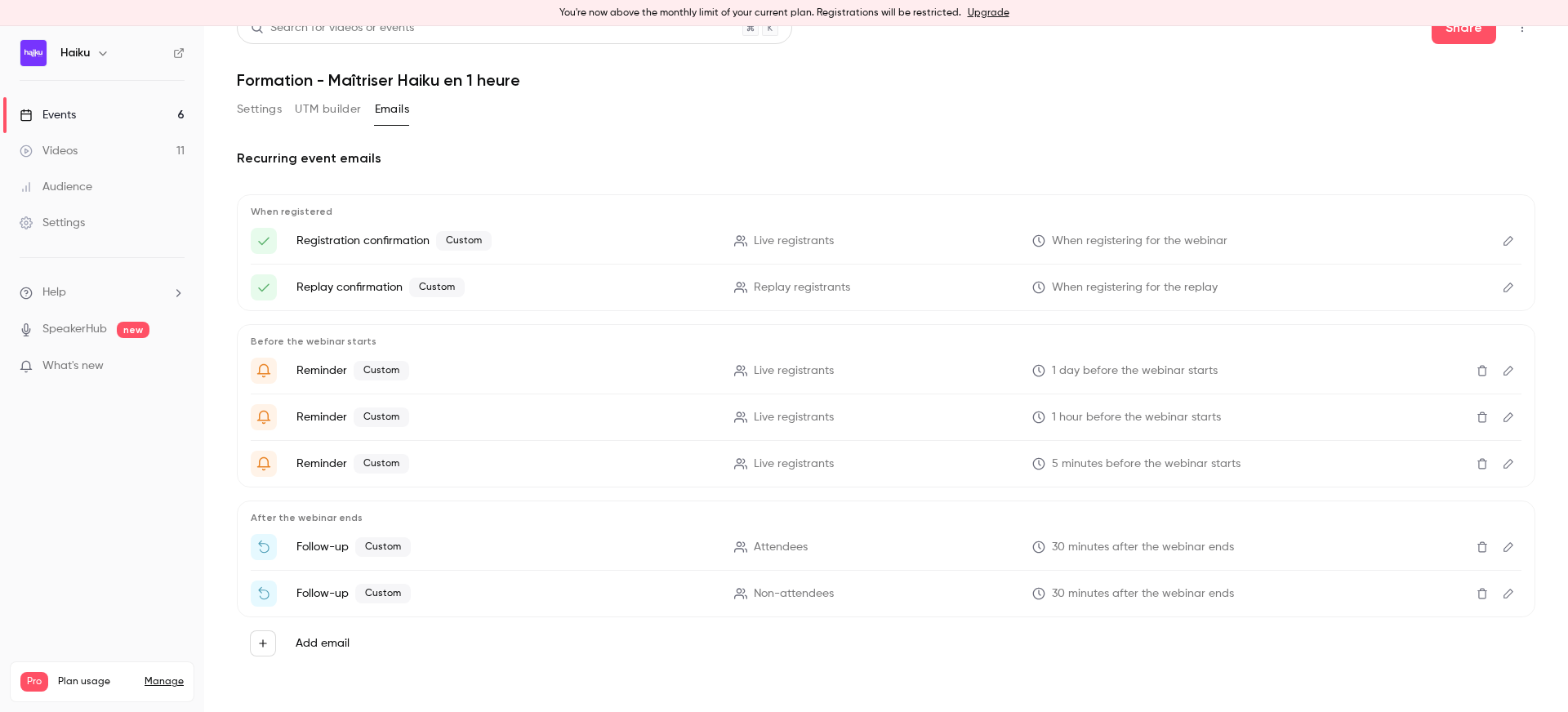
click at [1487, 545] on icon "Delete" at bounding box center [1482, 547] width 13 height 11
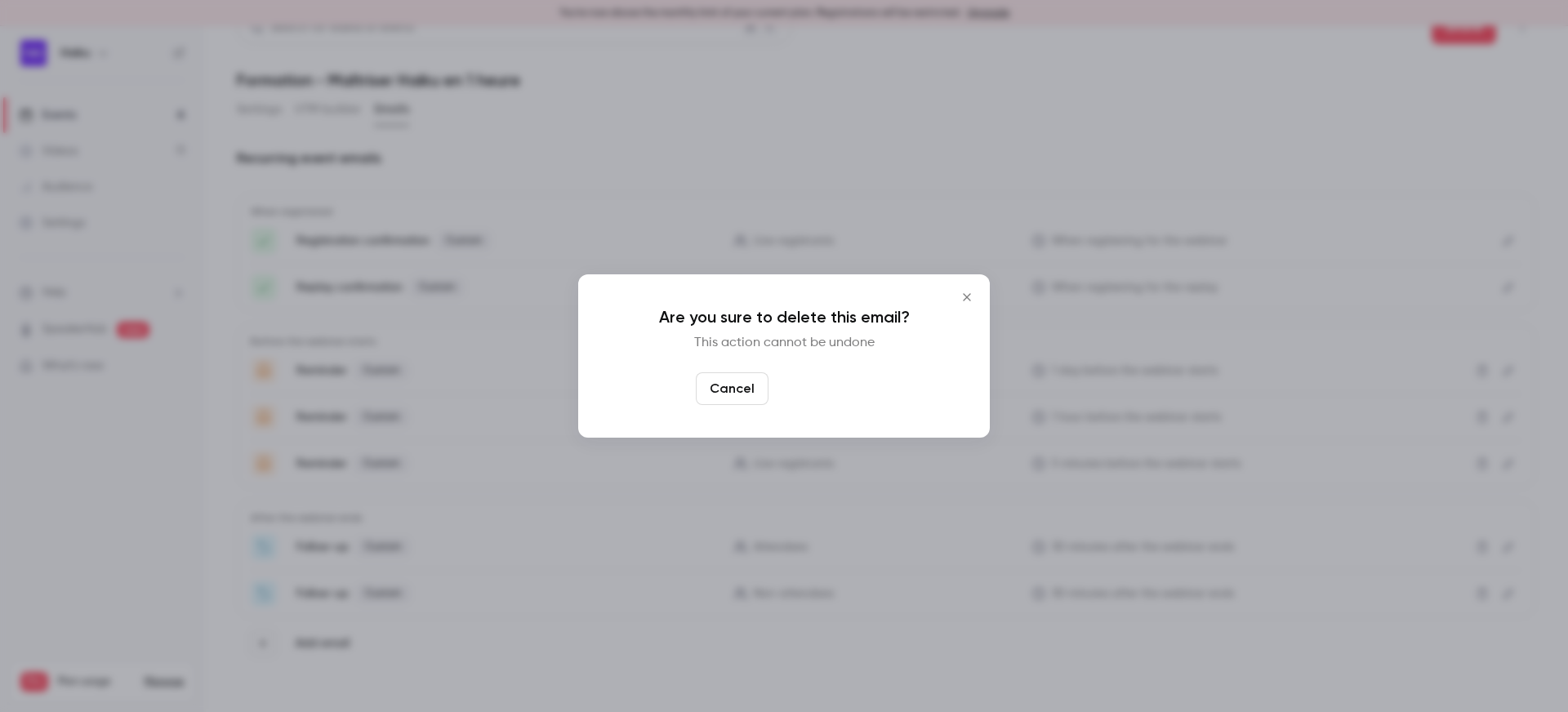
click at [815, 391] on button "Yes, delete" at bounding box center [824, 389] width 98 height 32
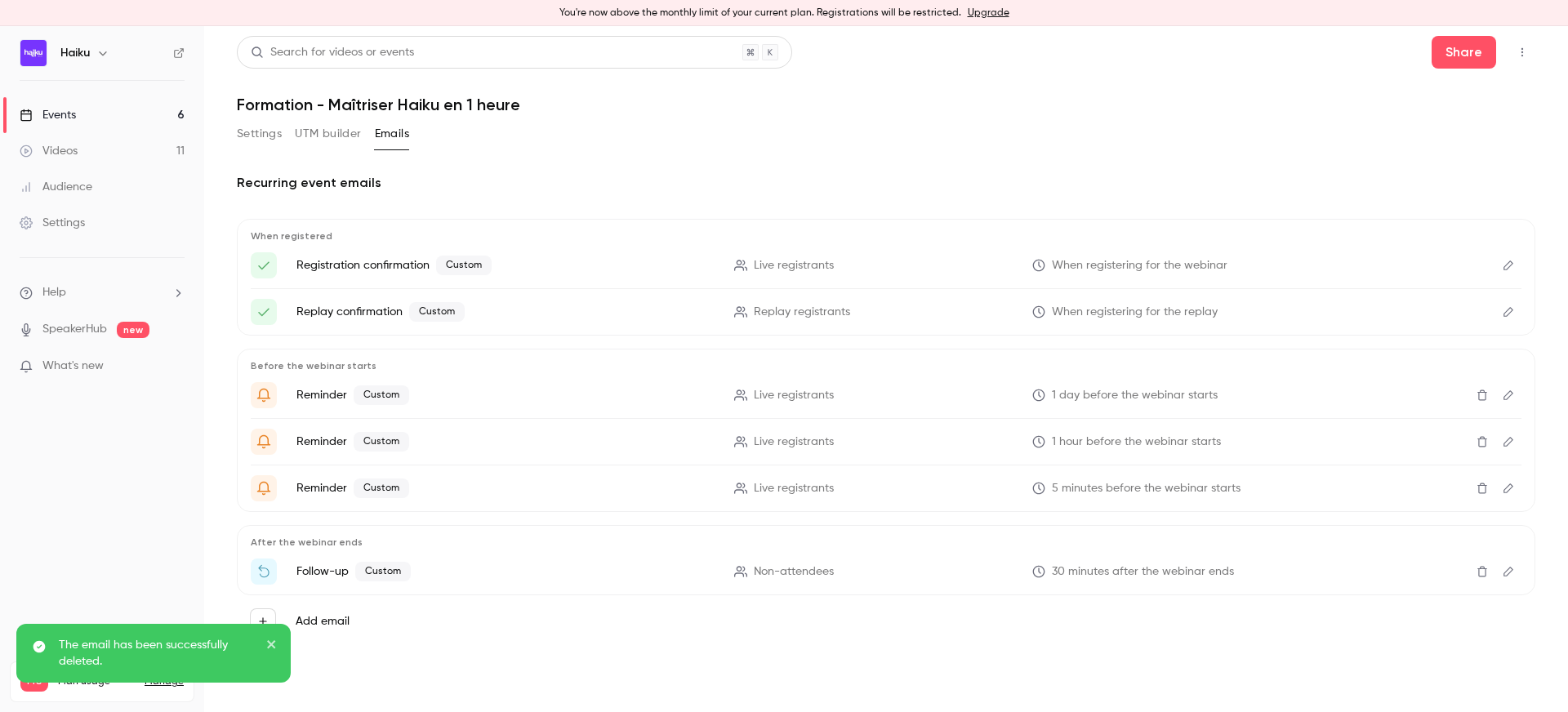
click at [1519, 569] on button "Edit" at bounding box center [1508, 571] width 26 height 26
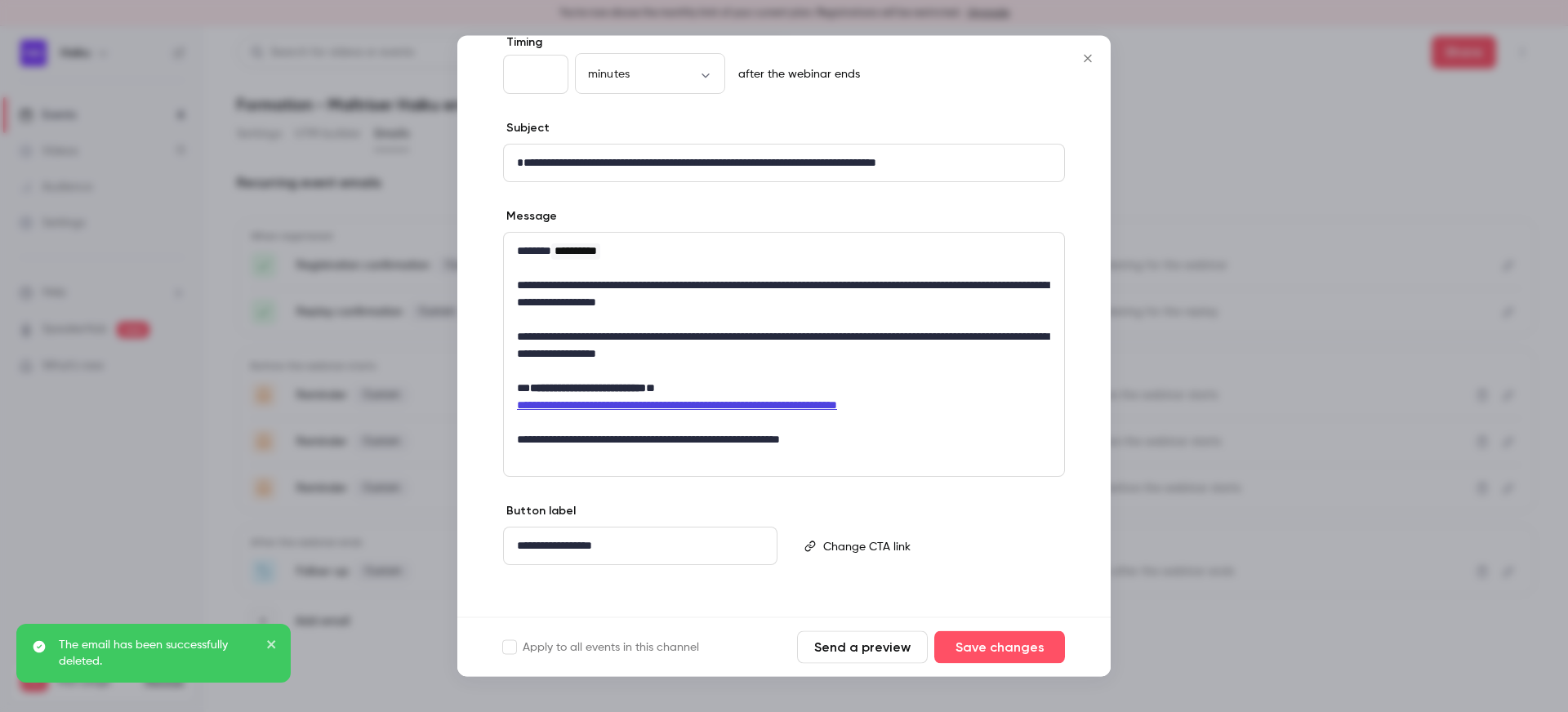
scroll to position [106, 0]
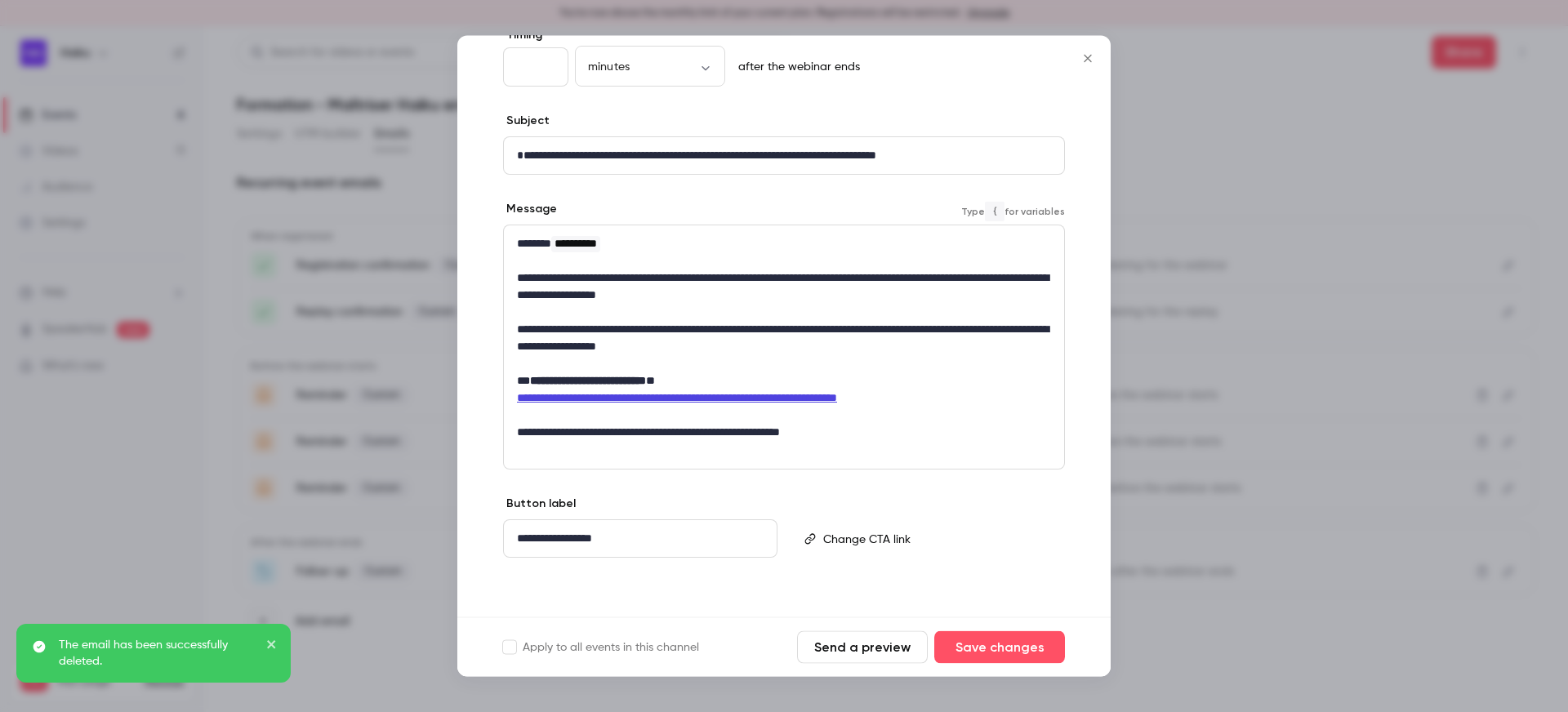
click at [877, 433] on p "**********" at bounding box center [784, 433] width 534 height 17
click at [1083, 57] on icon "Close" at bounding box center [1088, 58] width 20 height 13
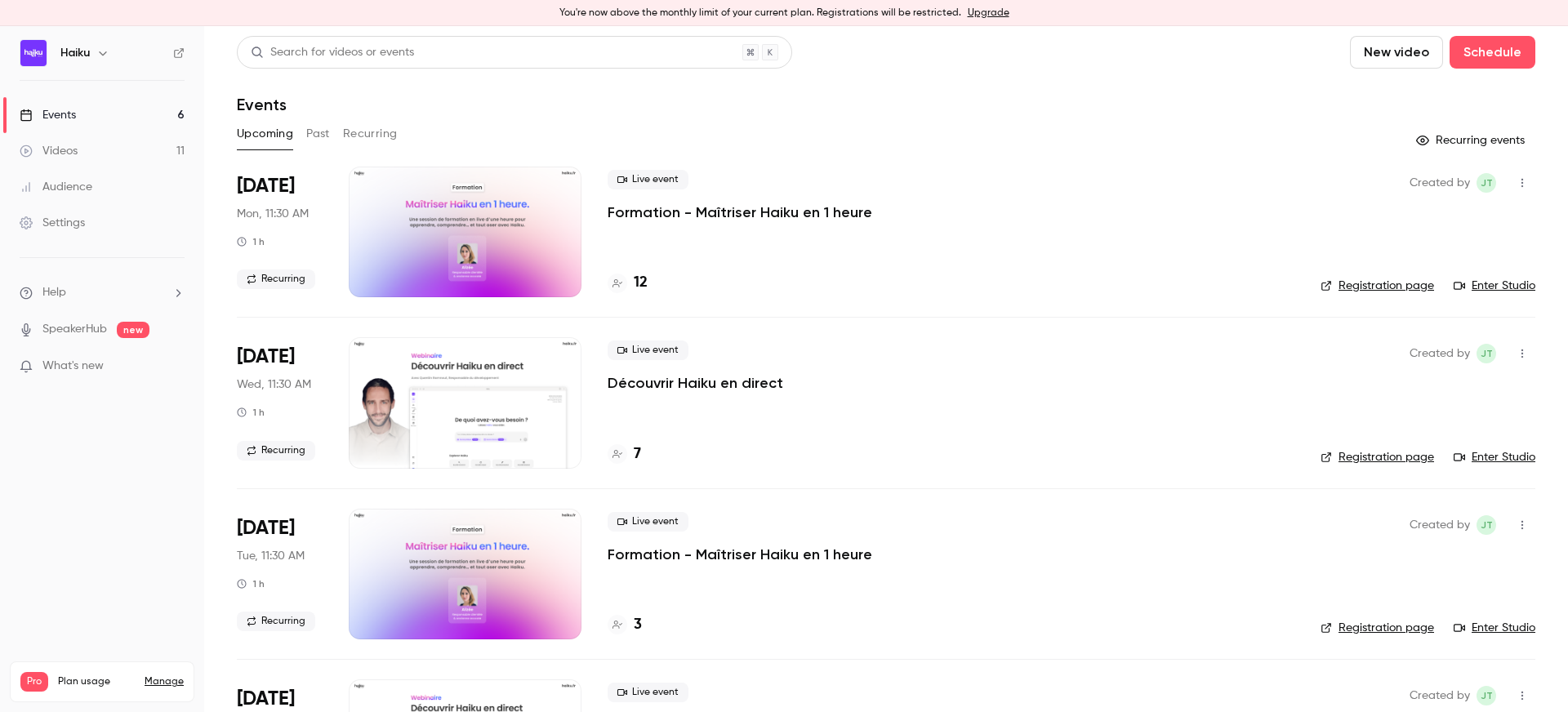
click at [371, 134] on button "Recurring" at bounding box center [370, 134] width 55 height 26
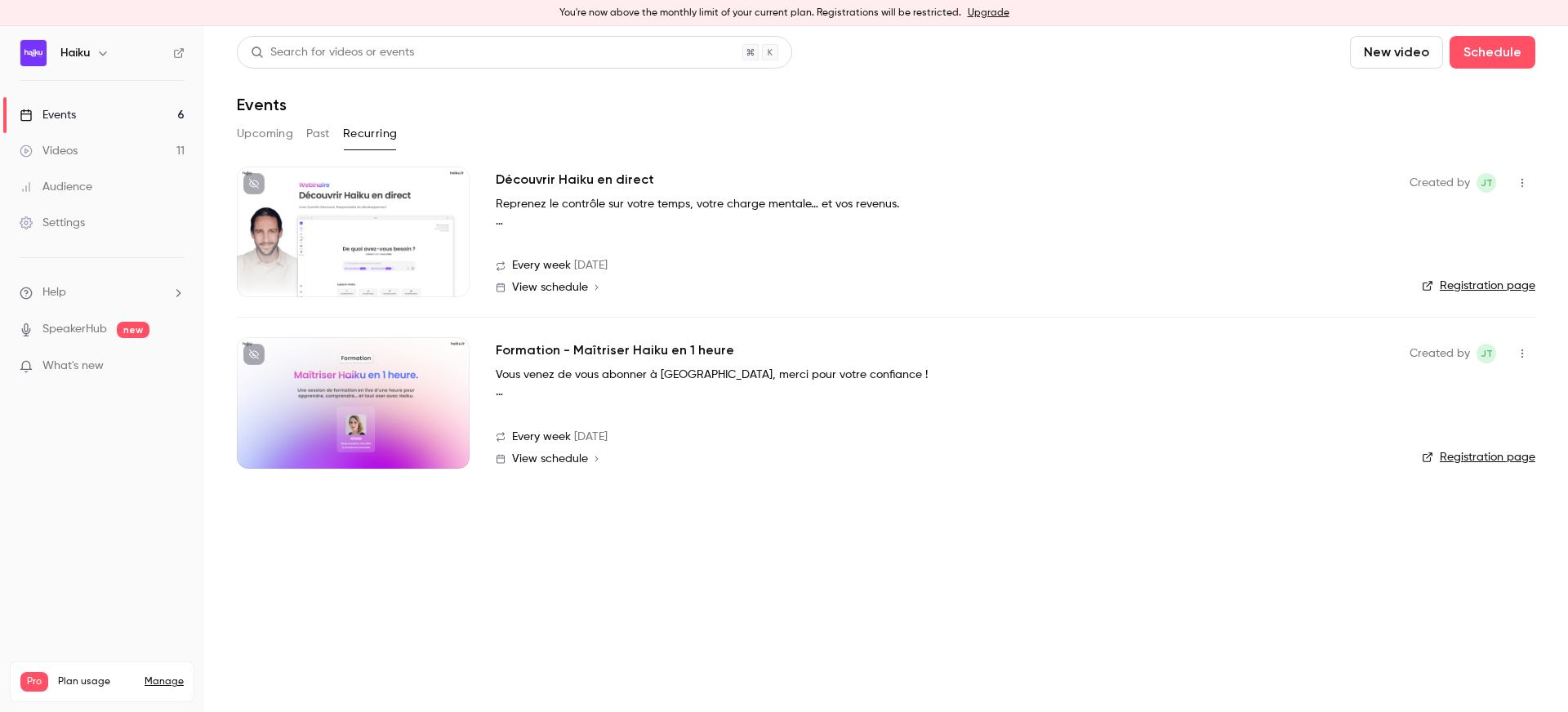
click at [317, 132] on button "Past" at bounding box center [318, 134] width 24 height 26
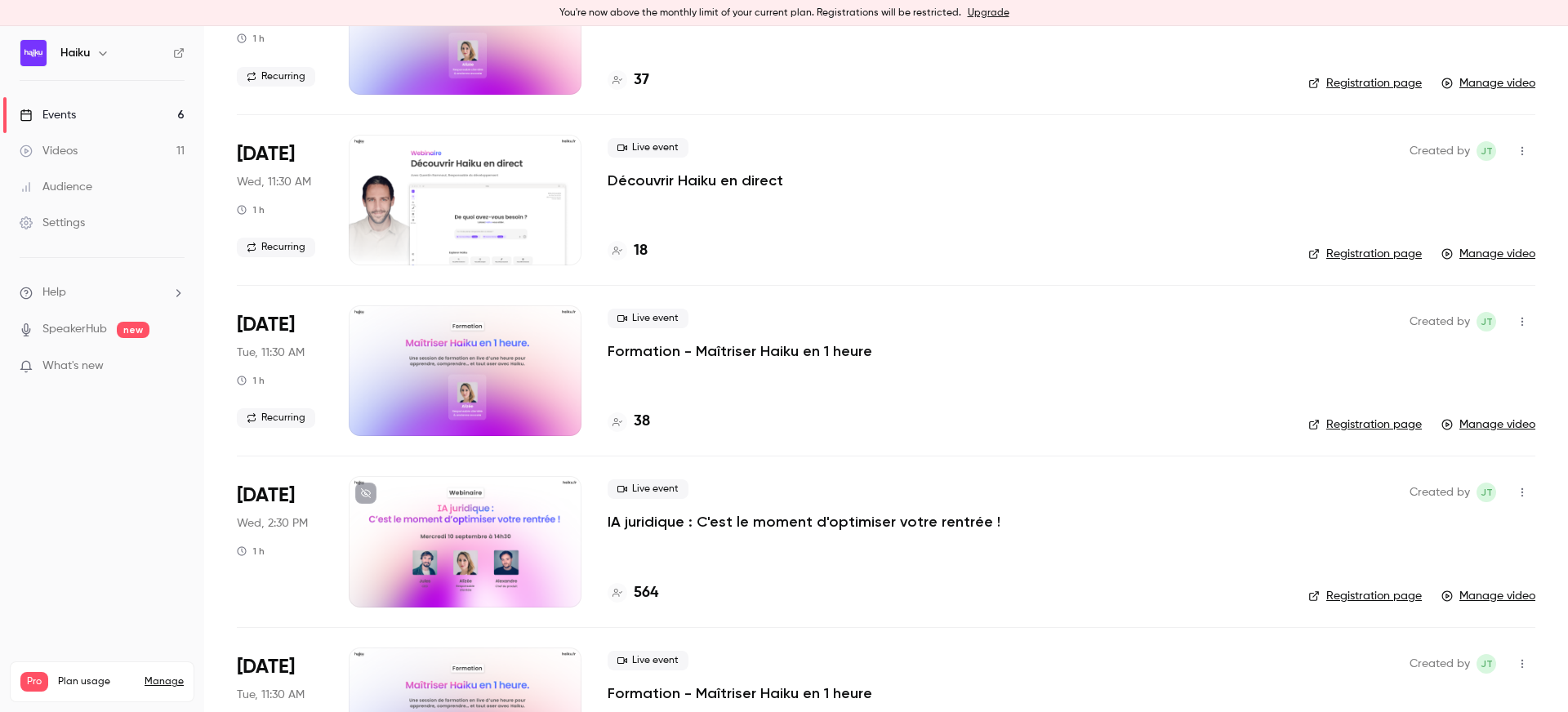
scroll to position [390, 0]
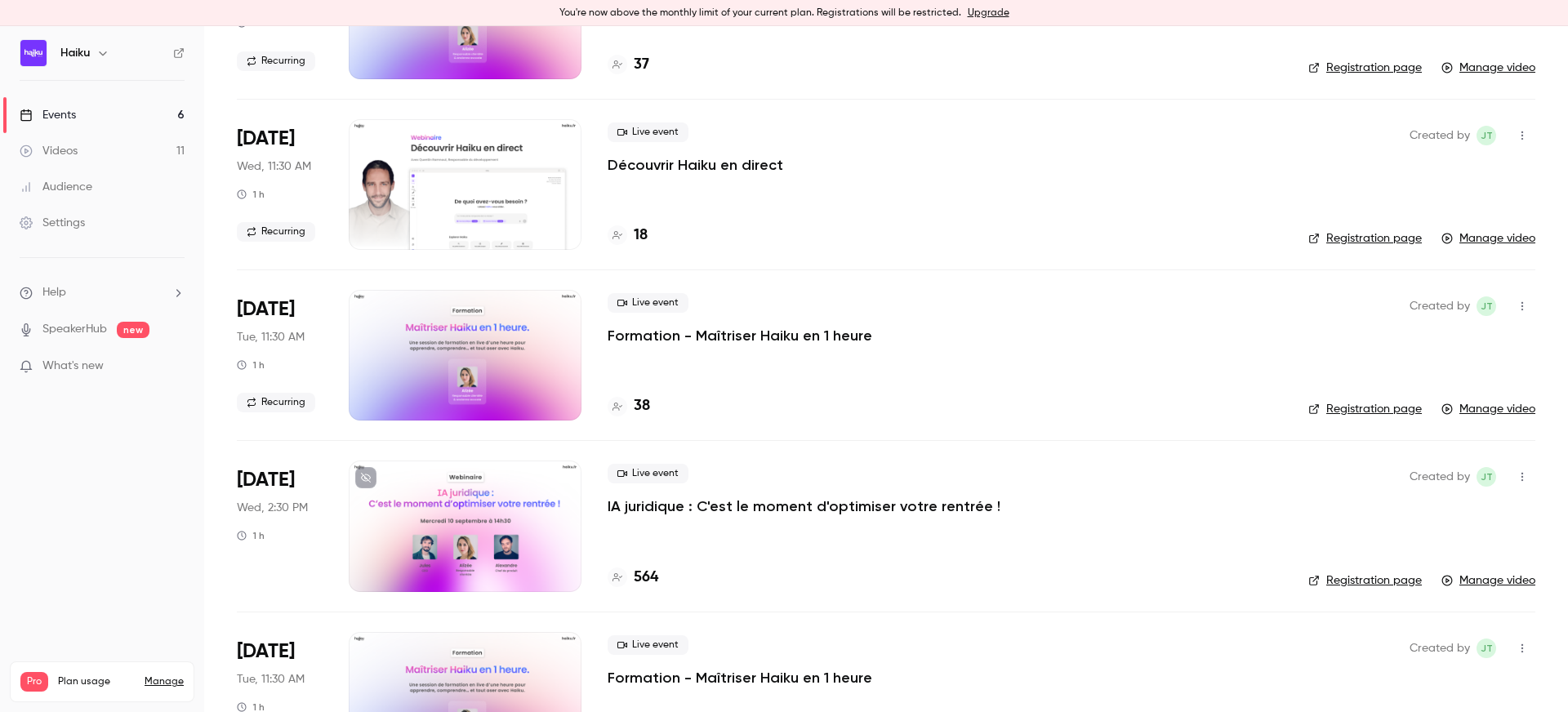
click at [655, 336] on p "Formation - Maîtriser Haiku en 1 heure" at bounding box center [740, 335] width 264 height 20
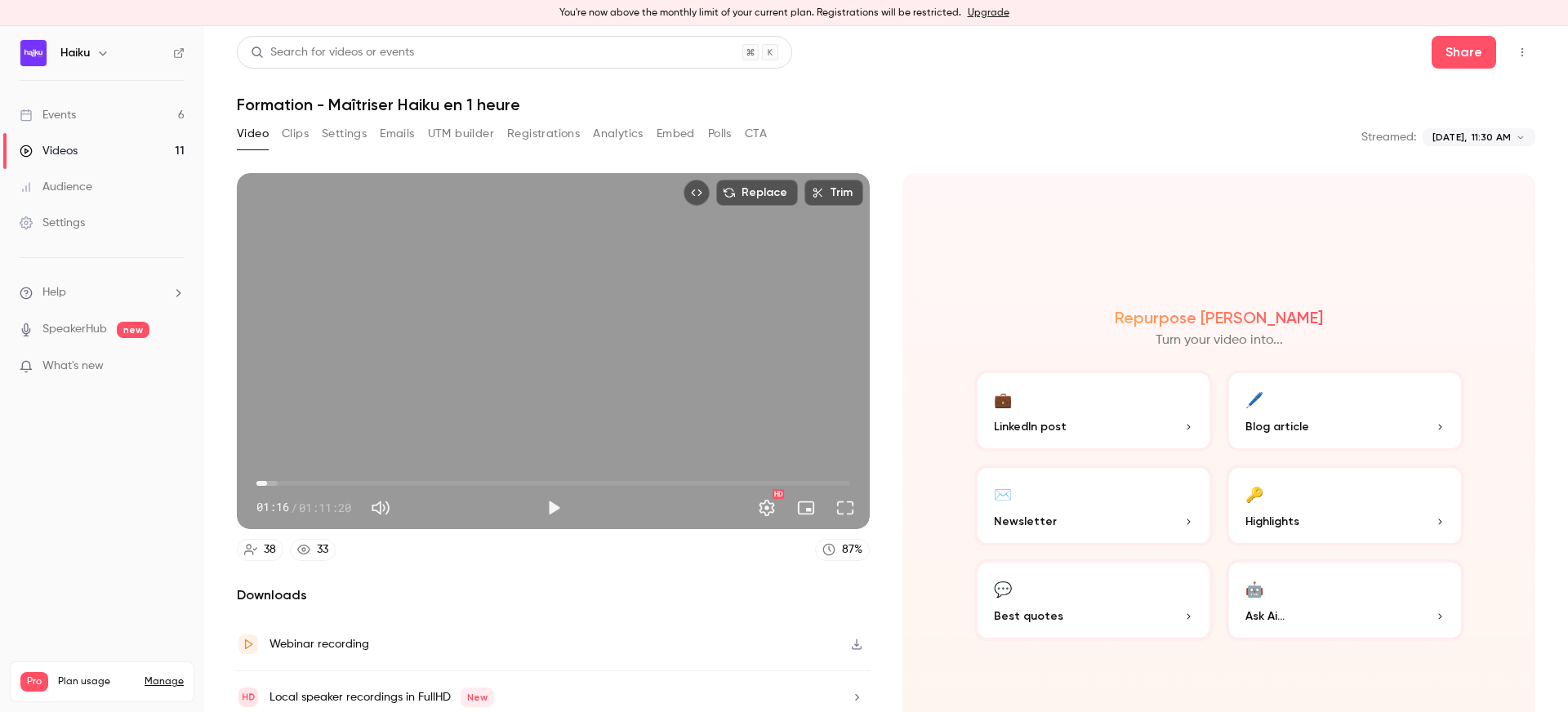
type input "****"
drag, startPoint x: 256, startPoint y: 483, endPoint x: 268, endPoint y: 480, distance: 12.4
click at [268, 481] on span "01:16" at bounding box center [267, 483] width 5 height 5
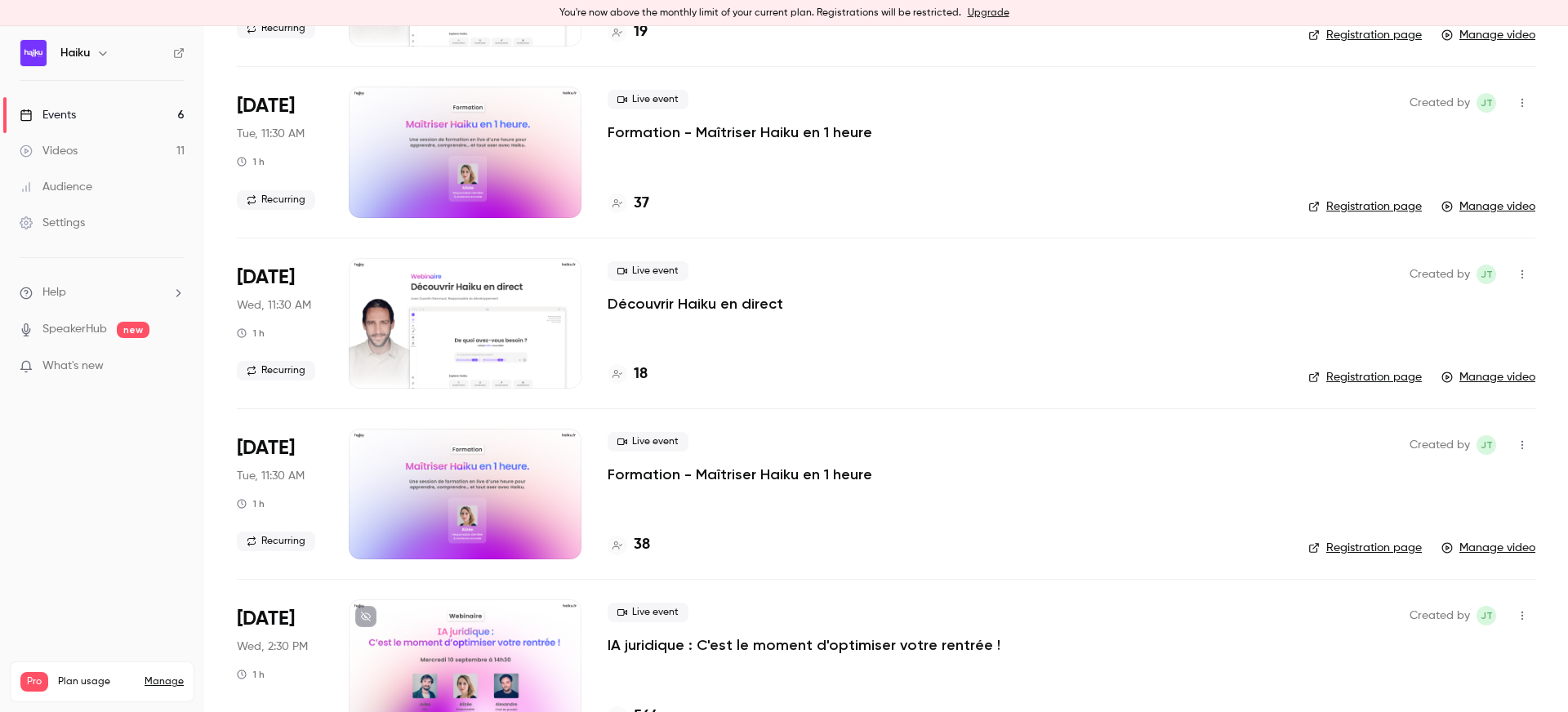
scroll to position [267, 0]
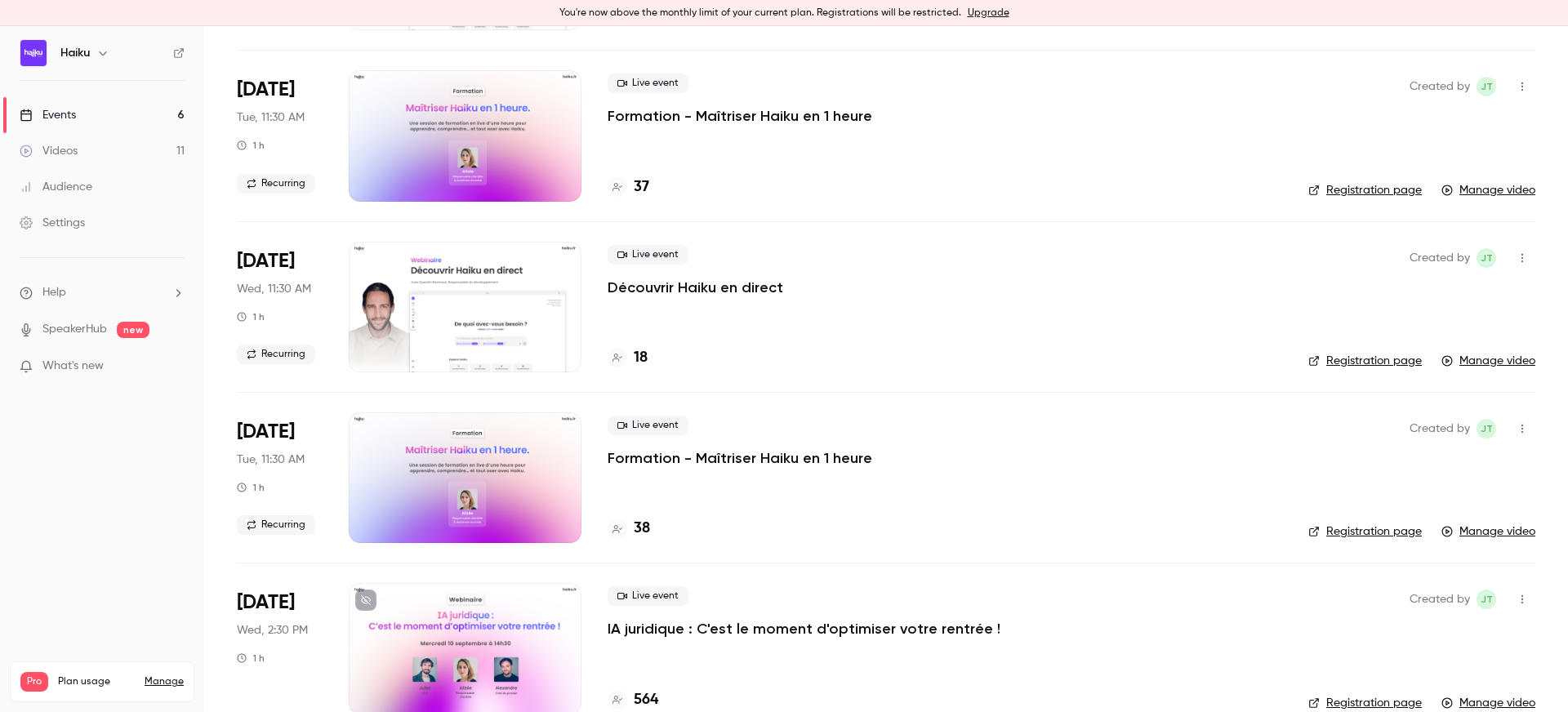
click at [474, 454] on div at bounding box center [465, 477] width 233 height 130
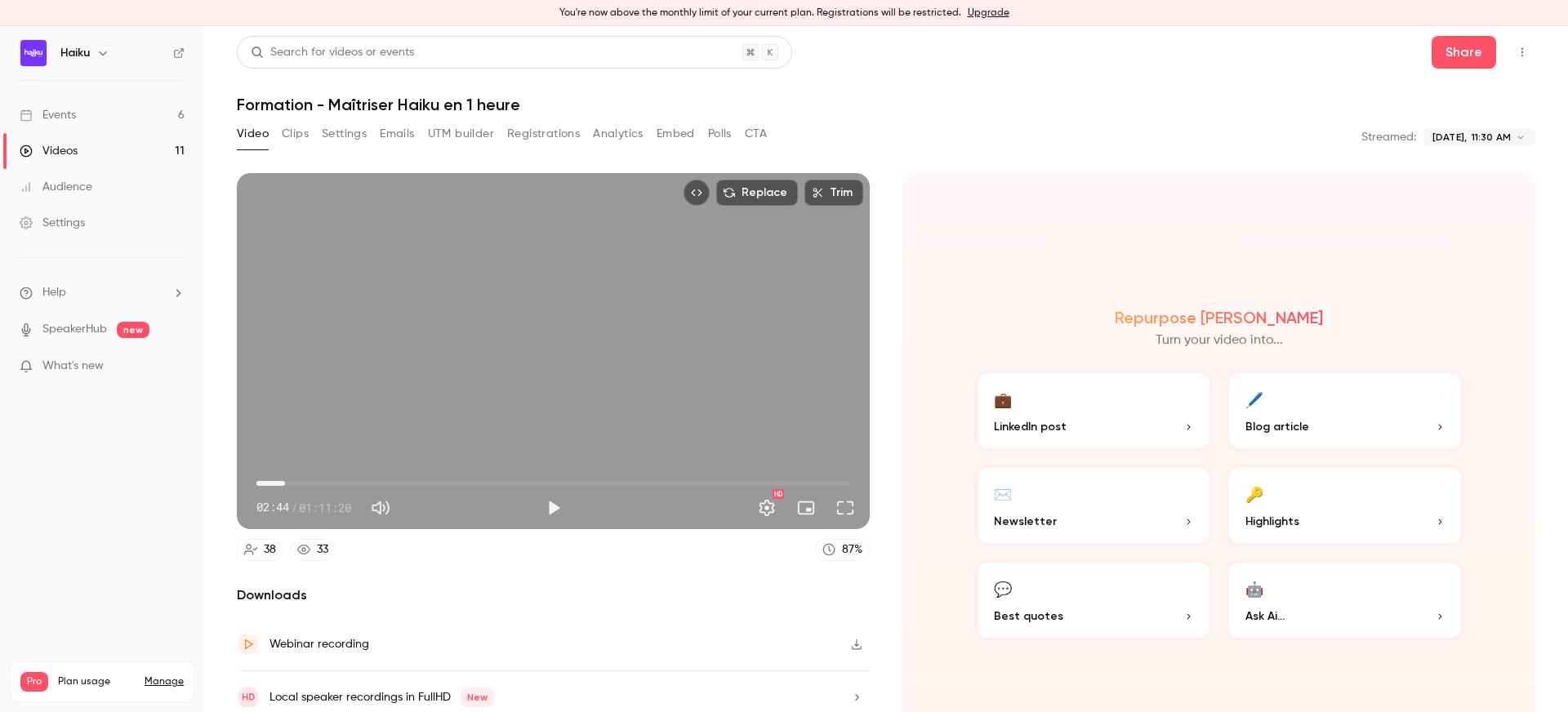
type input "*****"
drag, startPoint x: 263, startPoint y: 486, endPoint x: 282, endPoint y: 484, distance: 19.1
click at [282, 484] on span "03:26" at bounding box center [285, 483] width 5 height 5
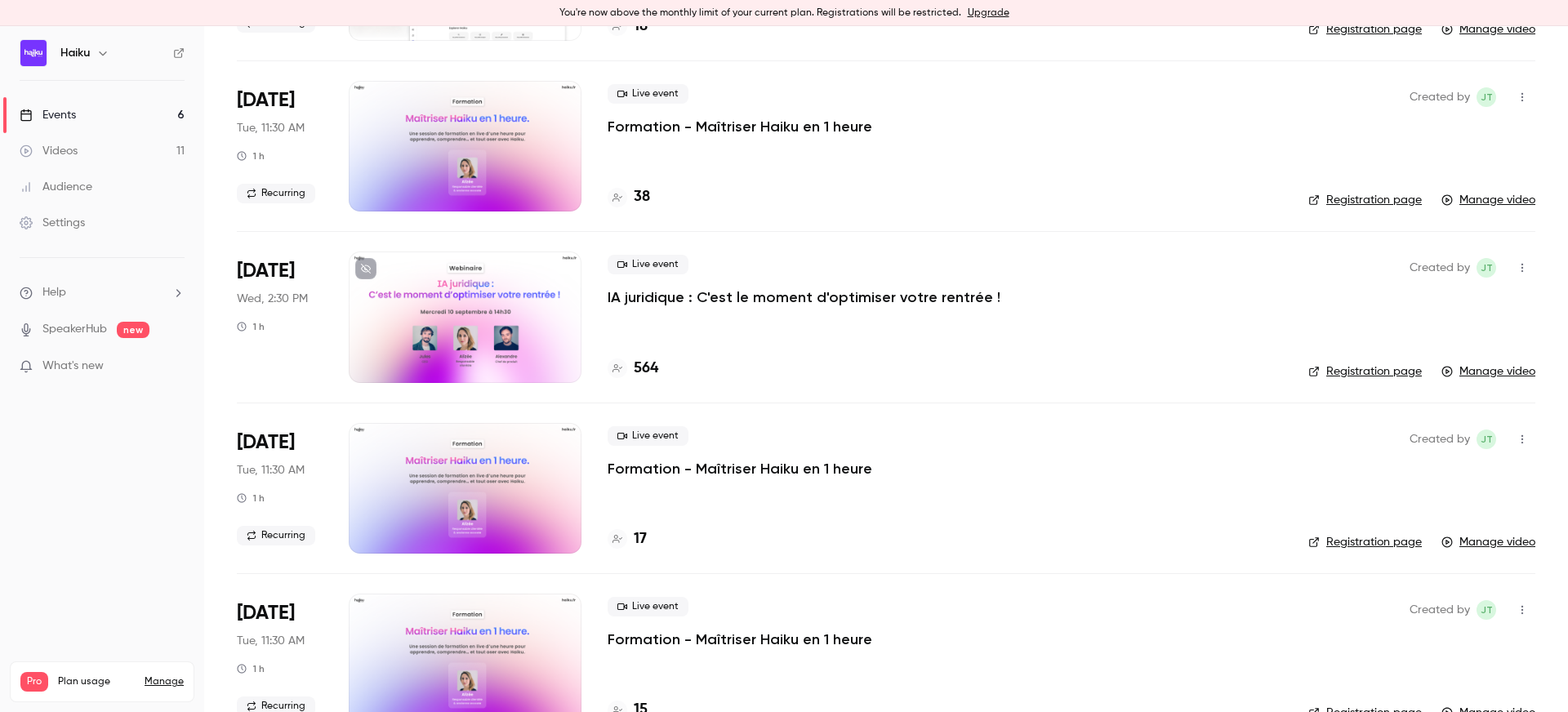
scroll to position [637, 0]
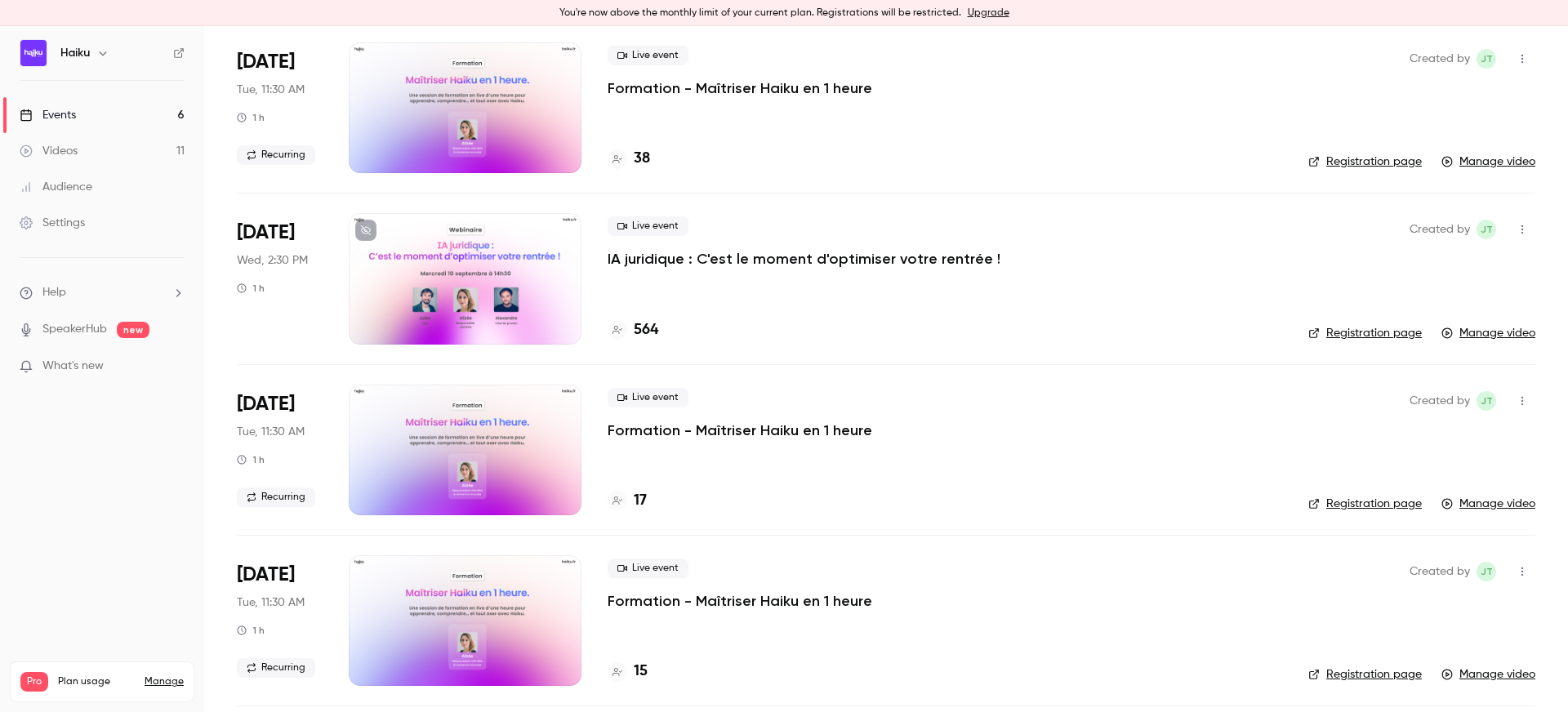
click at [486, 409] on div at bounding box center [465, 449] width 233 height 130
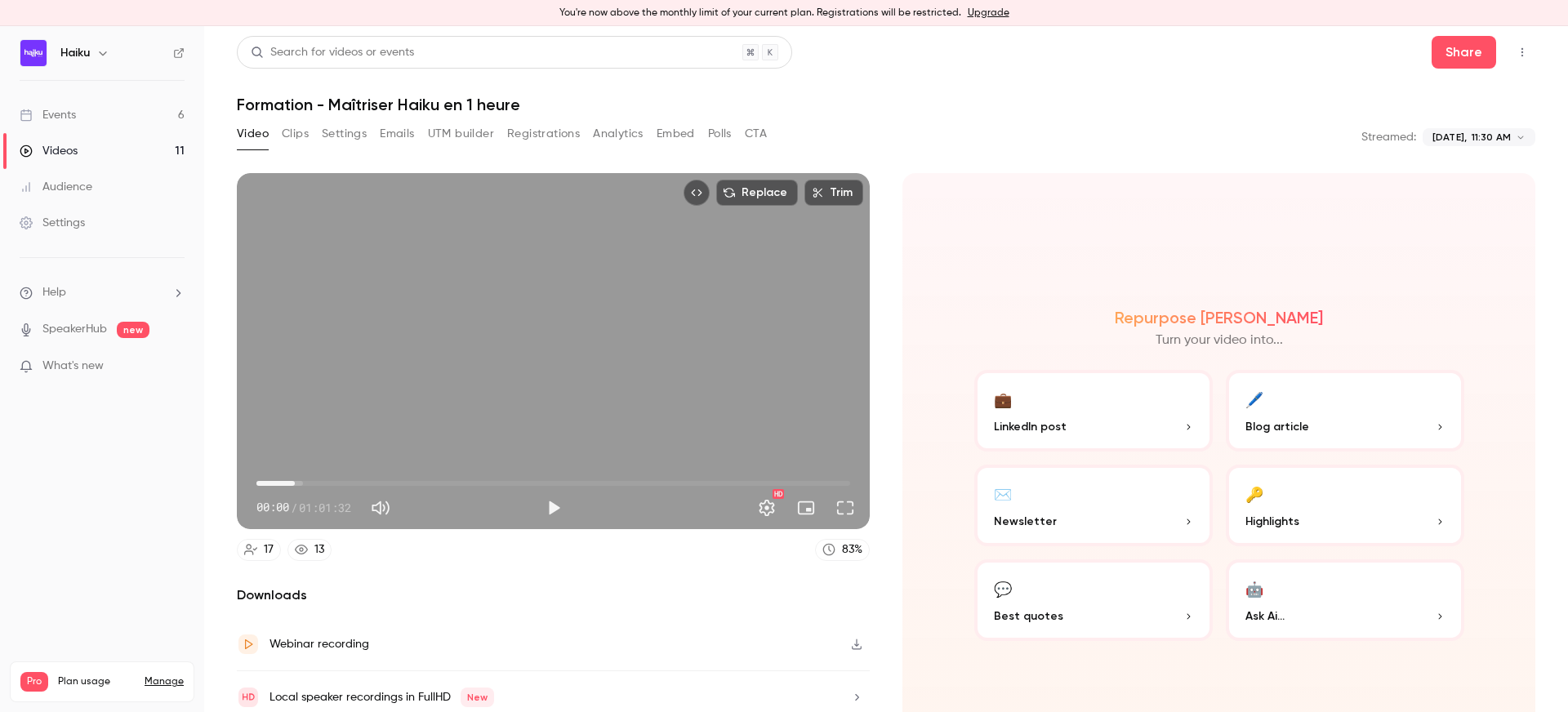
type input "*"
drag, startPoint x: 264, startPoint y: 481, endPoint x: 232, endPoint y: 480, distance: 32.0
click at [232, 480] on main "**********" at bounding box center [886, 369] width 1364 height 686
click at [1452, 55] on button "Share" at bounding box center [1464, 52] width 65 height 32
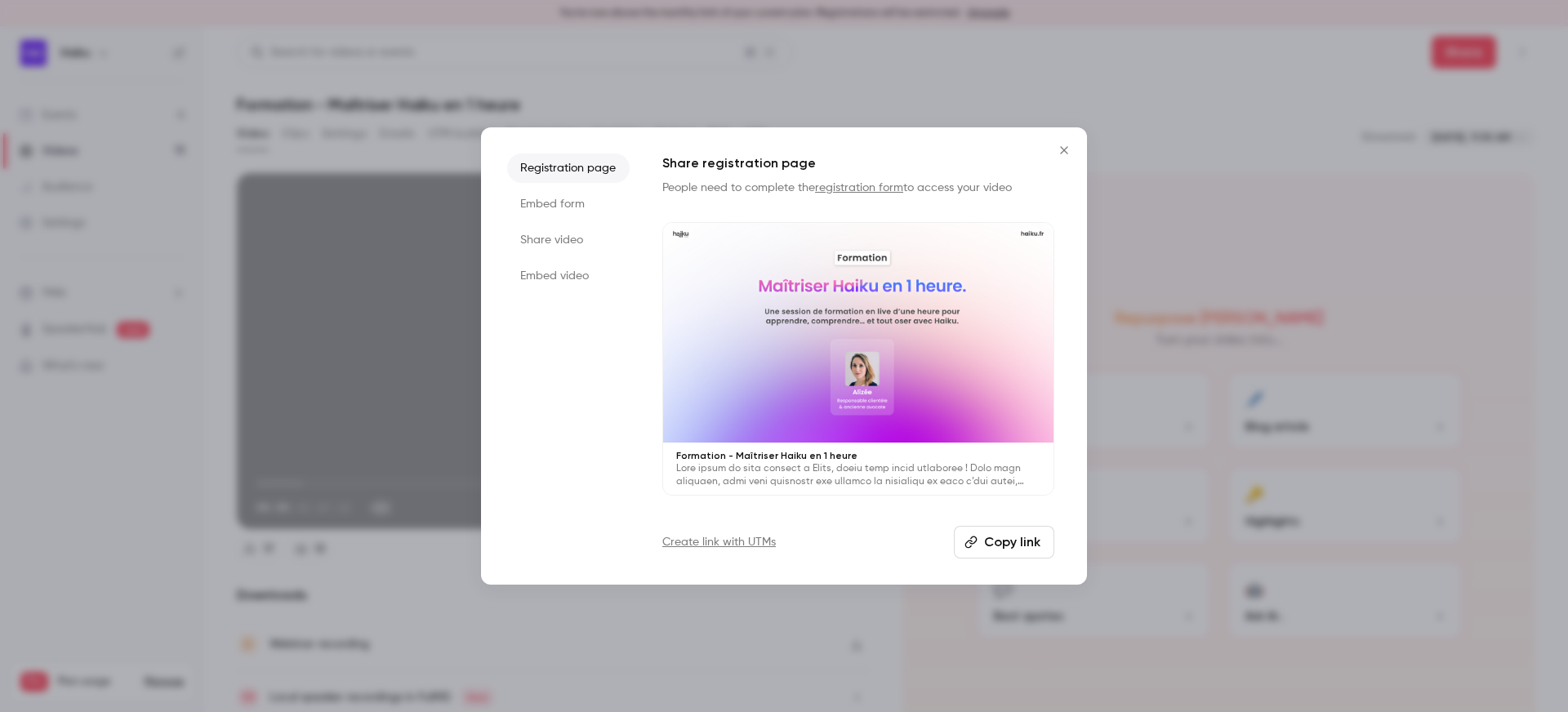
click at [561, 246] on li "Share video" at bounding box center [569, 240] width 123 height 29
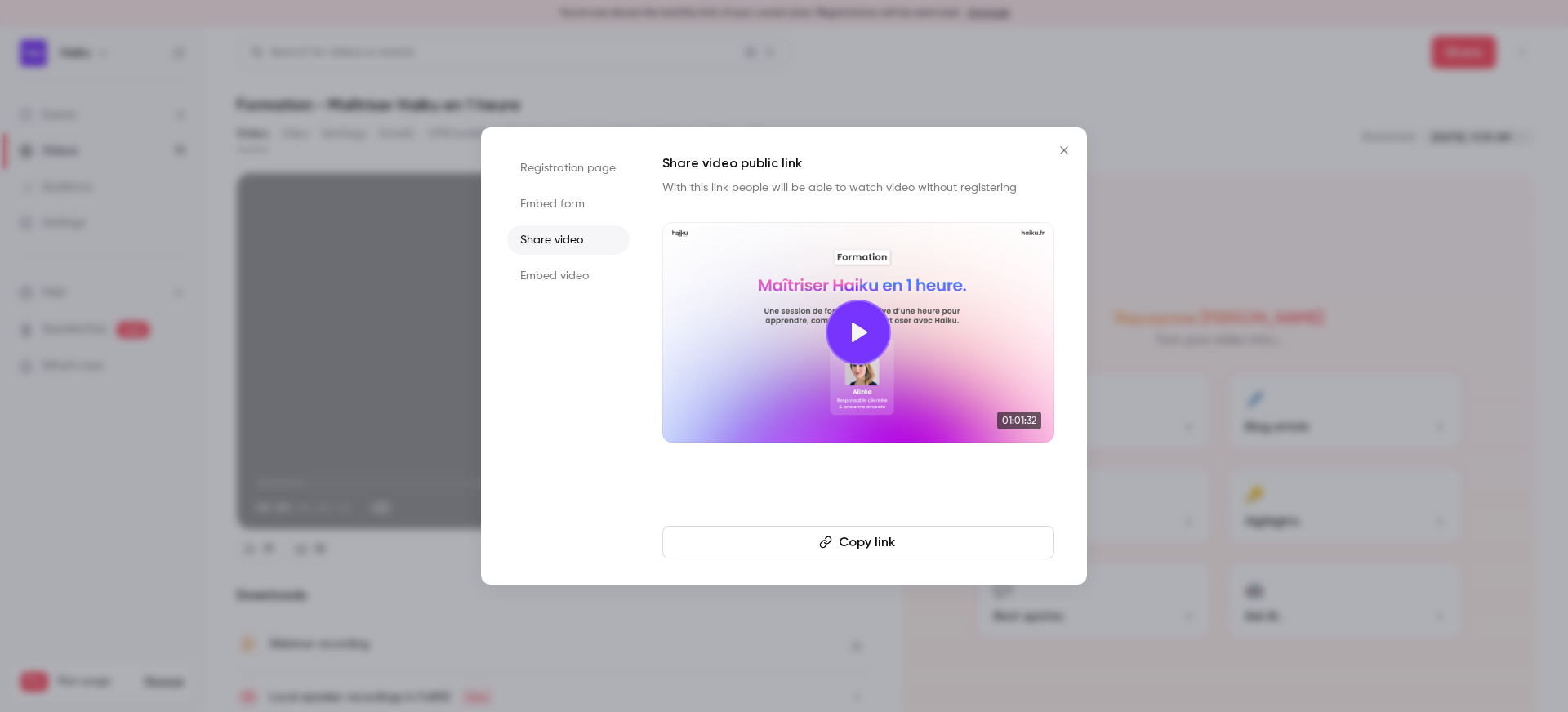
click at [878, 532] on button "Copy link" at bounding box center [858, 542] width 392 height 32
